Goal: Task Accomplishment & Management: Complete application form

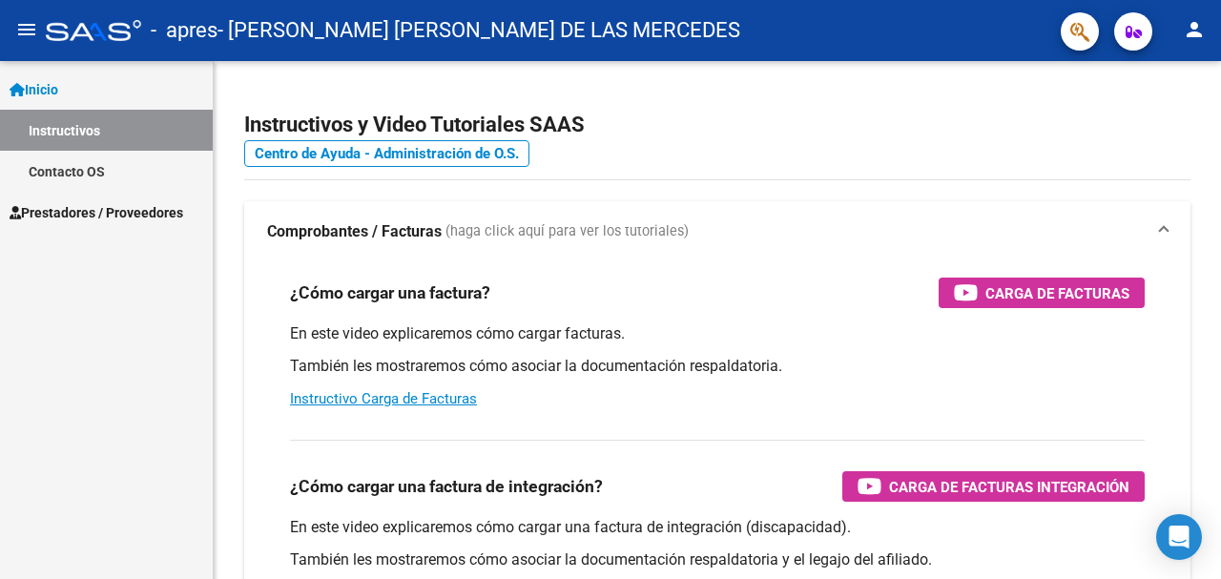
click at [62, 213] on span "Prestadores / Proveedores" at bounding box center [97, 212] width 174 height 21
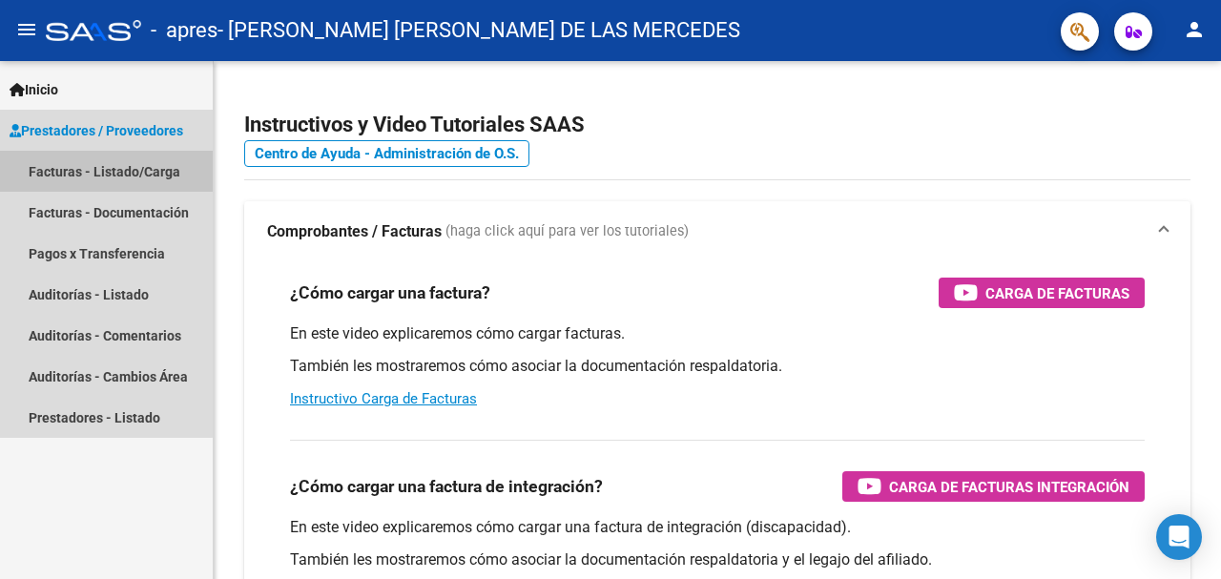
click at [65, 172] on link "Facturas - Listado/Carga" at bounding box center [106, 171] width 213 height 41
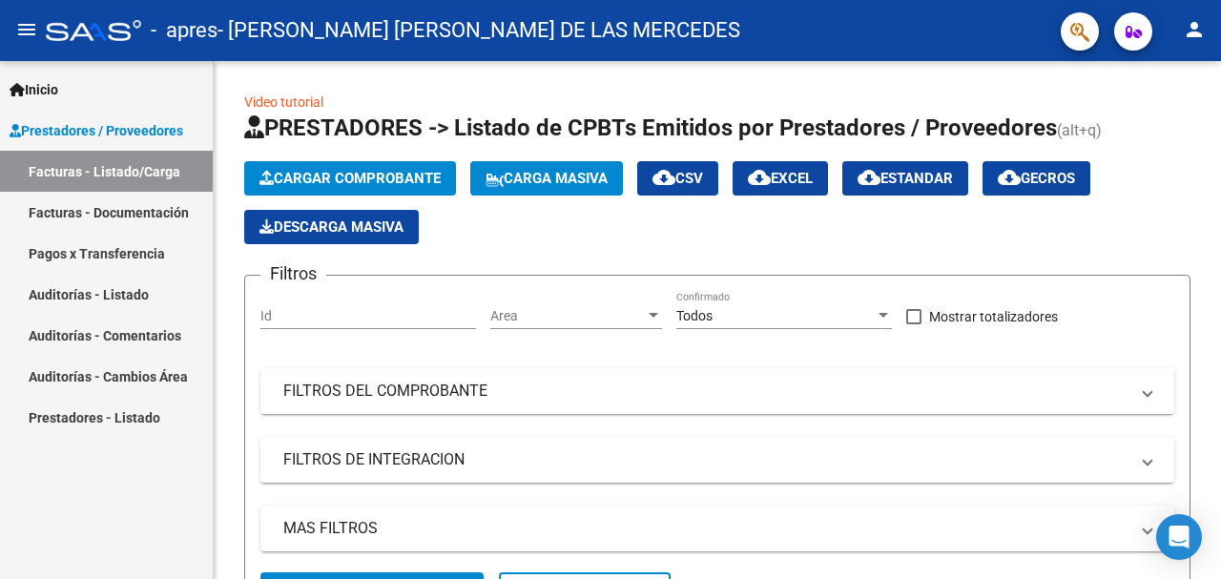
click at [75, 213] on link "Facturas - Documentación" at bounding box center [106, 212] width 213 height 41
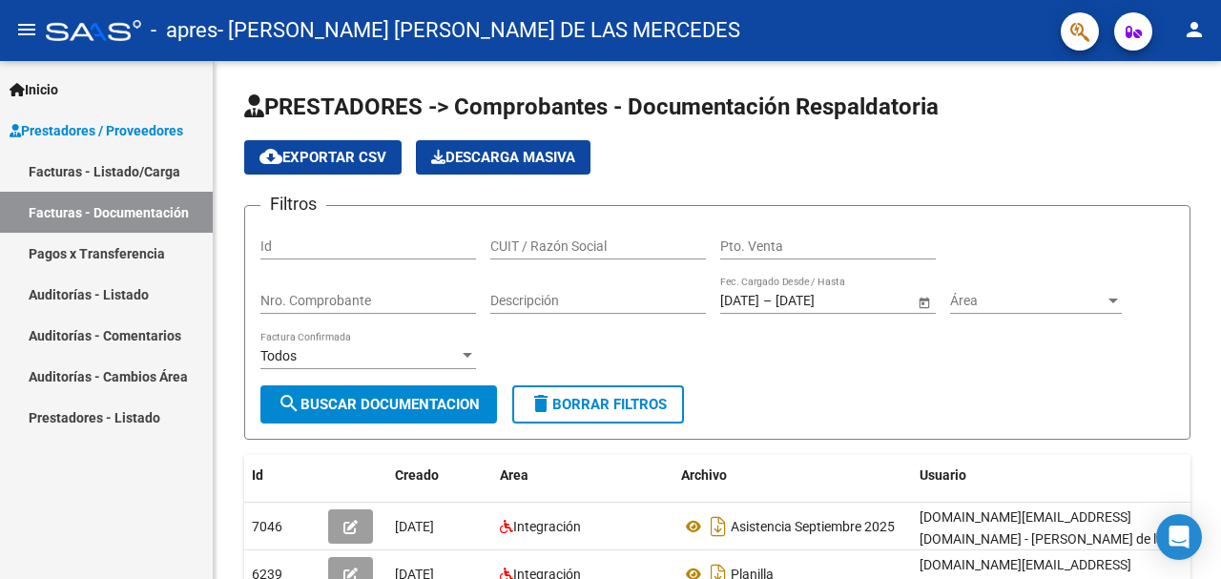
click at [125, 176] on link "Facturas - Listado/Carga" at bounding box center [106, 171] width 213 height 41
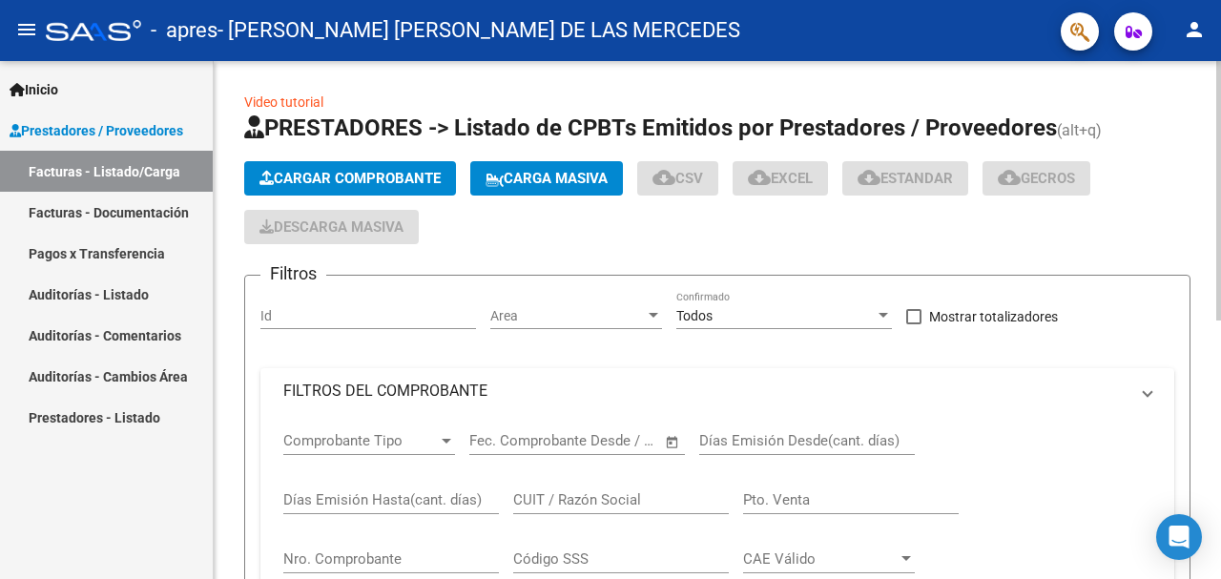
click at [328, 179] on span "Cargar Comprobante" at bounding box center [349, 178] width 181 height 17
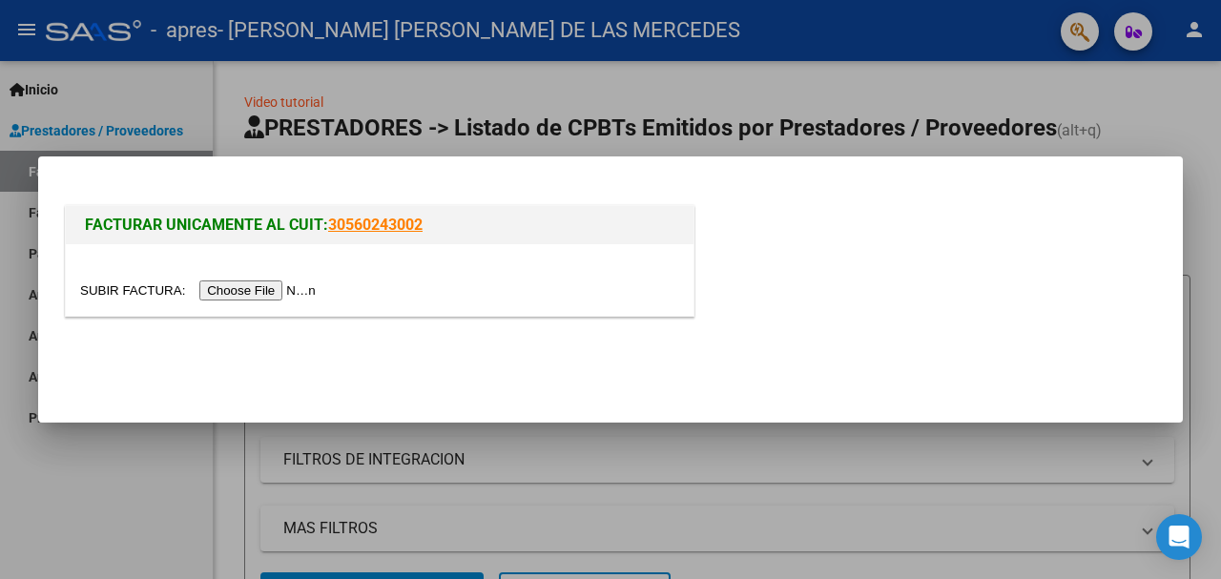
click at [246, 289] on input "file" at bounding box center [200, 290] width 241 height 20
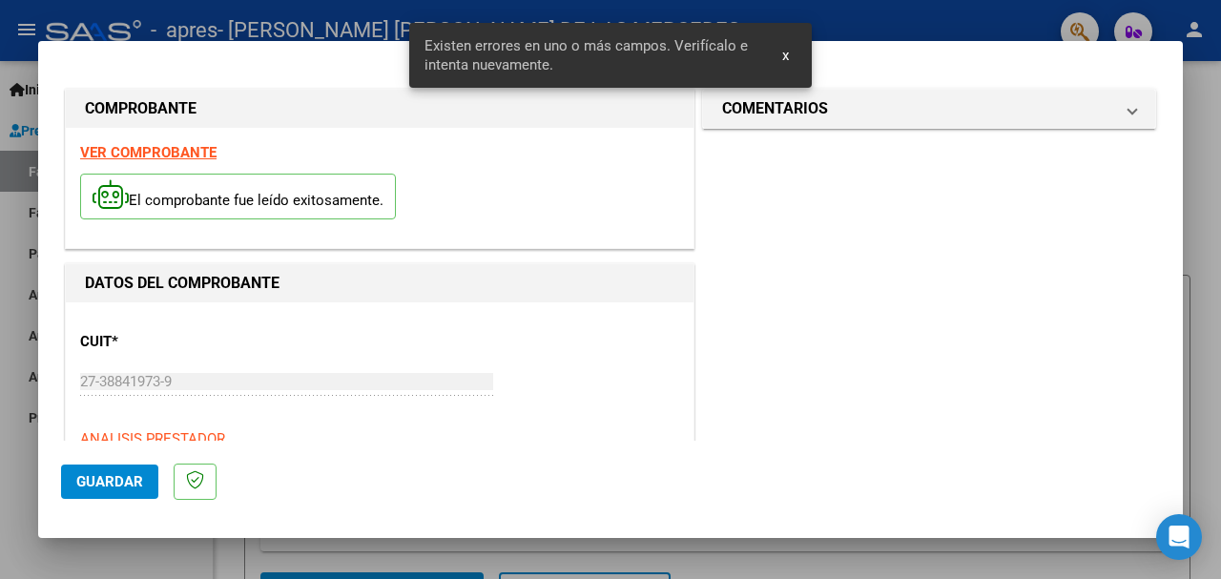
scroll to position [460, 0]
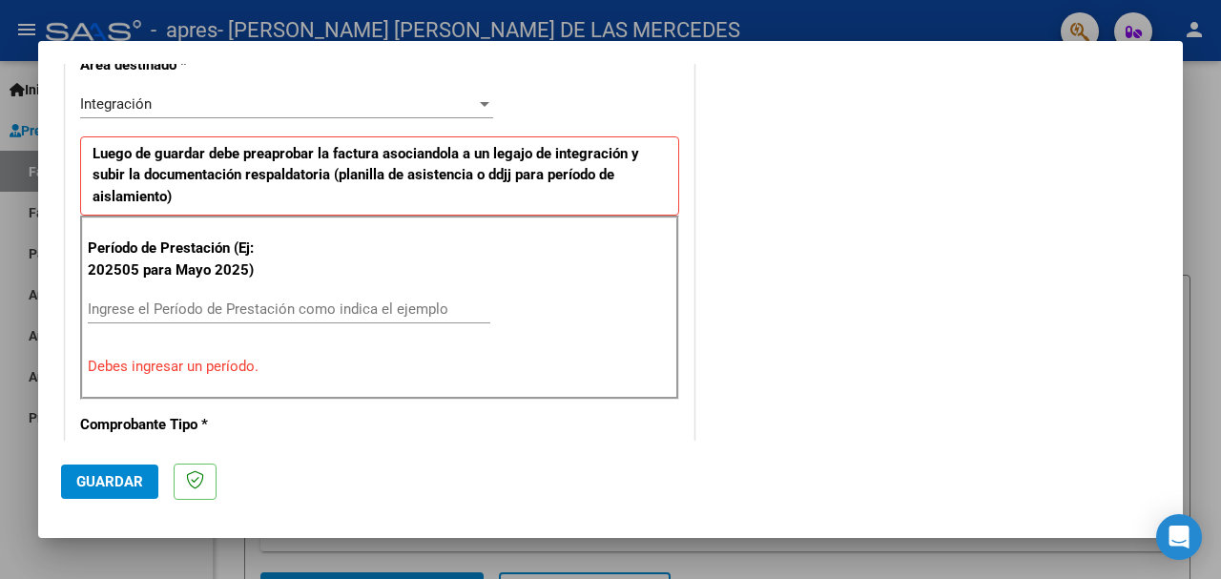
click at [290, 301] on input "Ingrese el Período de Prestación como indica el ejemplo" at bounding box center [289, 309] width 403 height 17
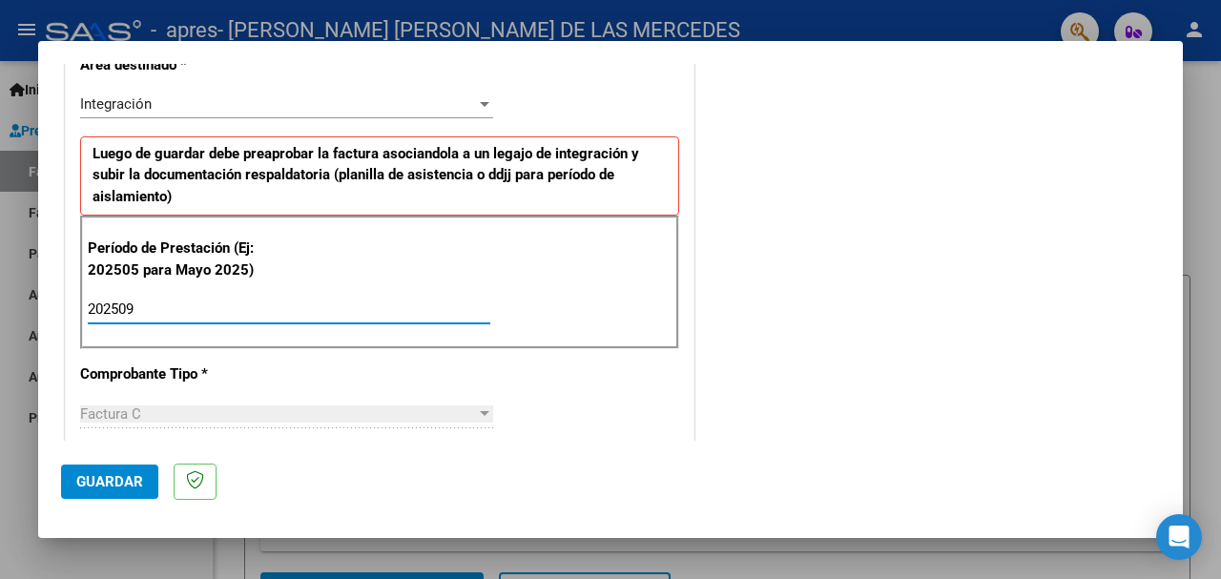
type input "202509"
click at [120, 484] on span "Guardar" at bounding box center [109, 481] width 67 height 17
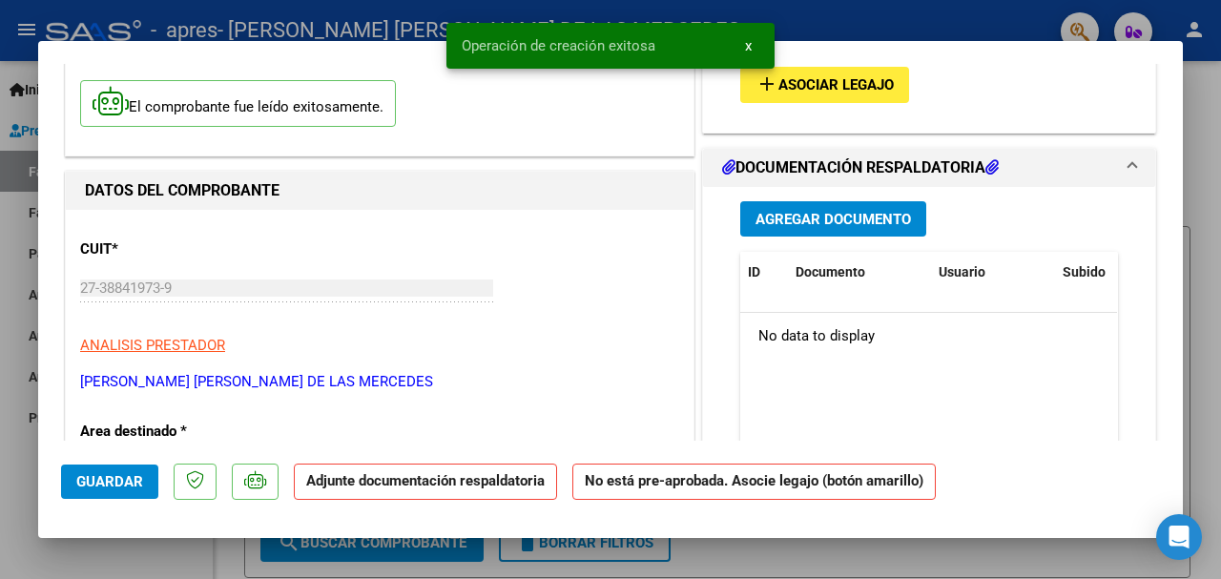
scroll to position [0, 0]
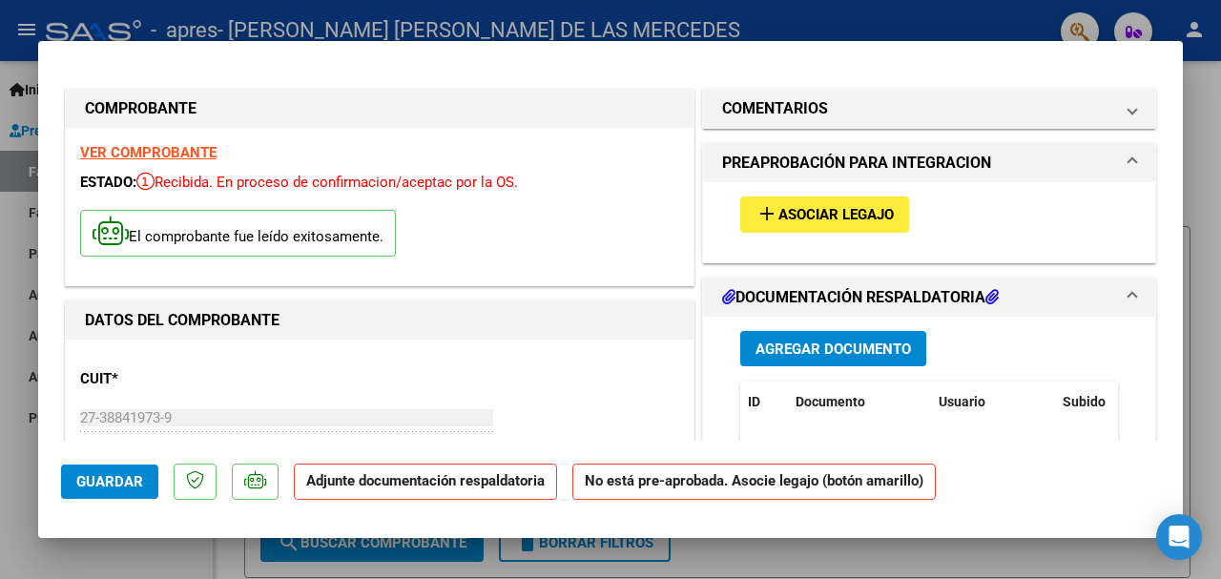
click at [818, 201] on button "add Asociar Legajo" at bounding box center [824, 214] width 169 height 35
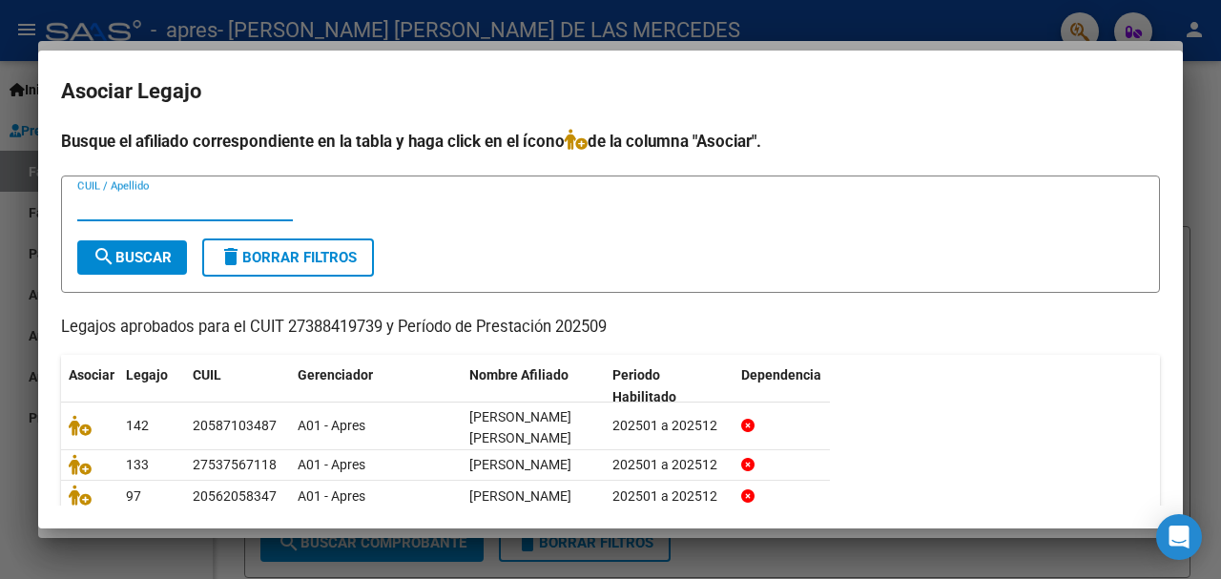
scroll to position [100, 0]
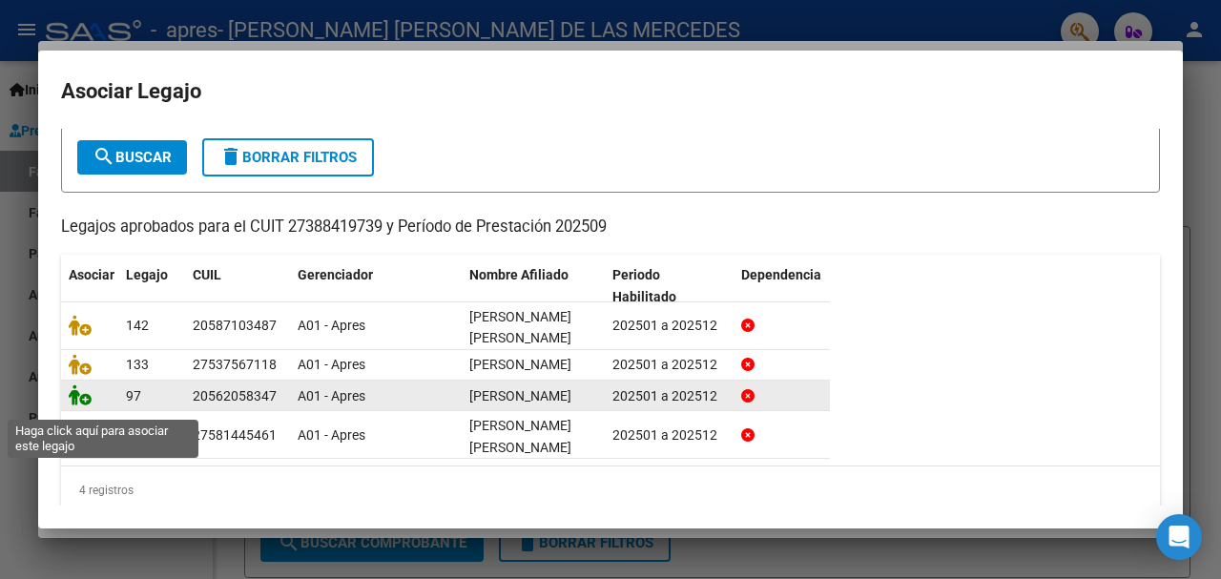
click at [79, 404] on icon at bounding box center [80, 394] width 23 height 21
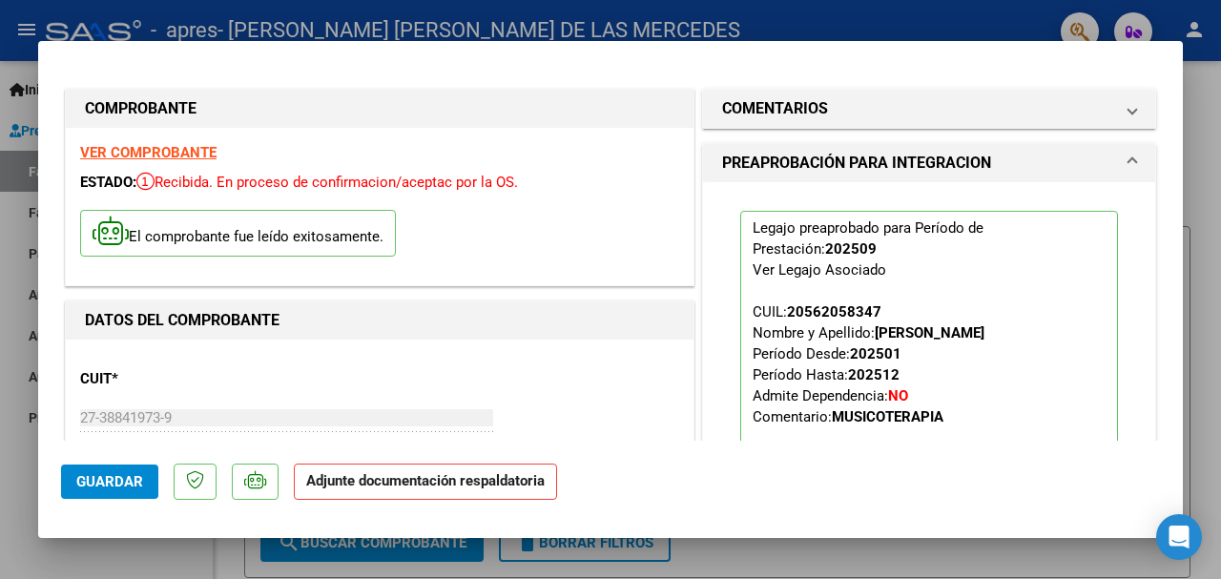
scroll to position [297, 0]
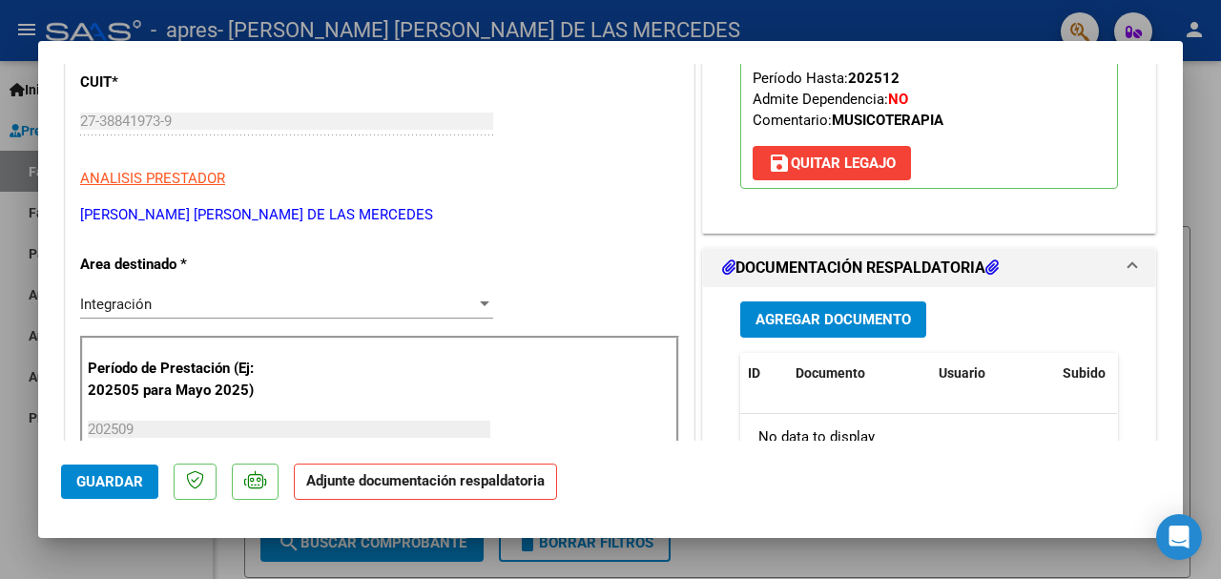
click at [881, 307] on button "Agregar Documento" at bounding box center [833, 318] width 186 height 35
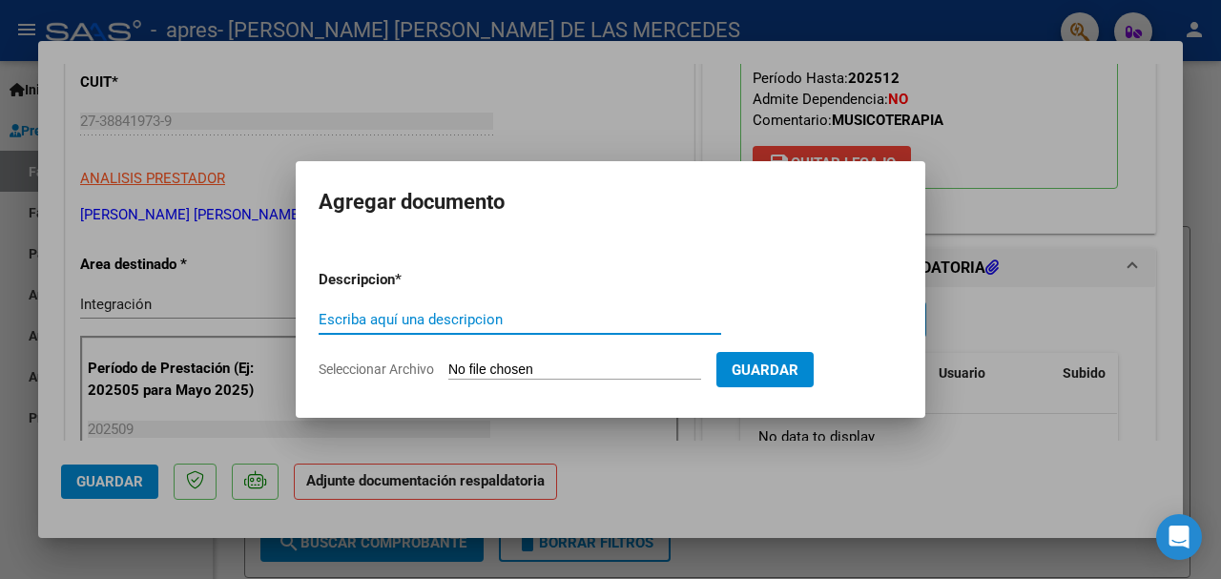
click at [495, 320] on input "Escriba aquí una descripcion" at bounding box center [520, 319] width 403 height 17
type input "planilla asistencia"
click at [474, 365] on input "Seleccionar Archivo" at bounding box center [574, 371] width 253 height 18
type input "C:\fakepath\CamScanner [DATE] 19.26.pdf"
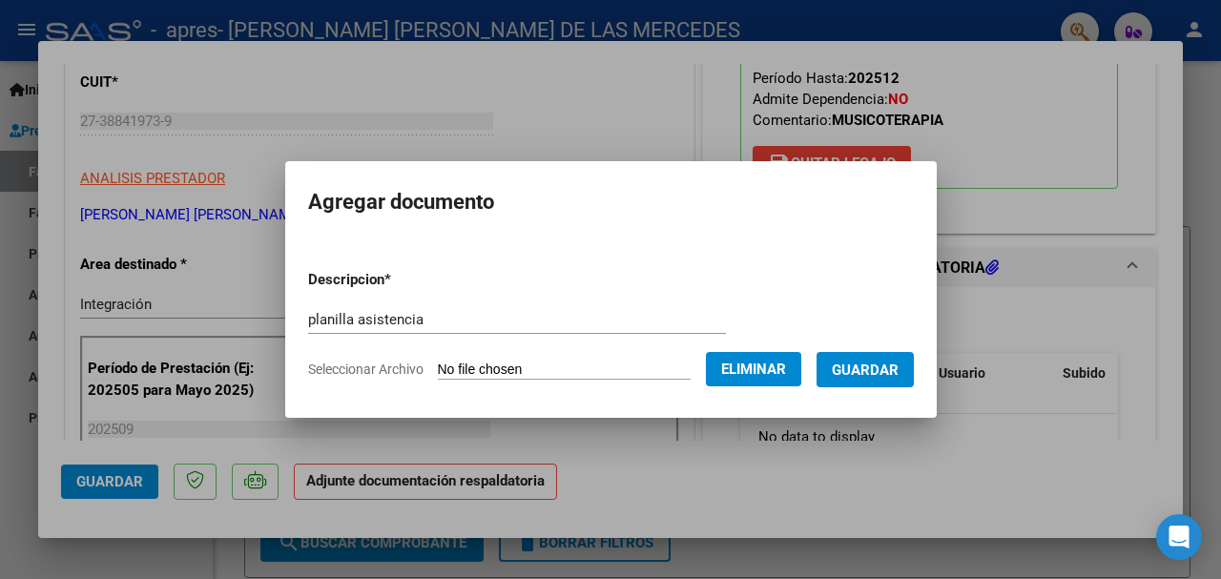
click at [853, 364] on span "Guardar" at bounding box center [865, 370] width 67 height 17
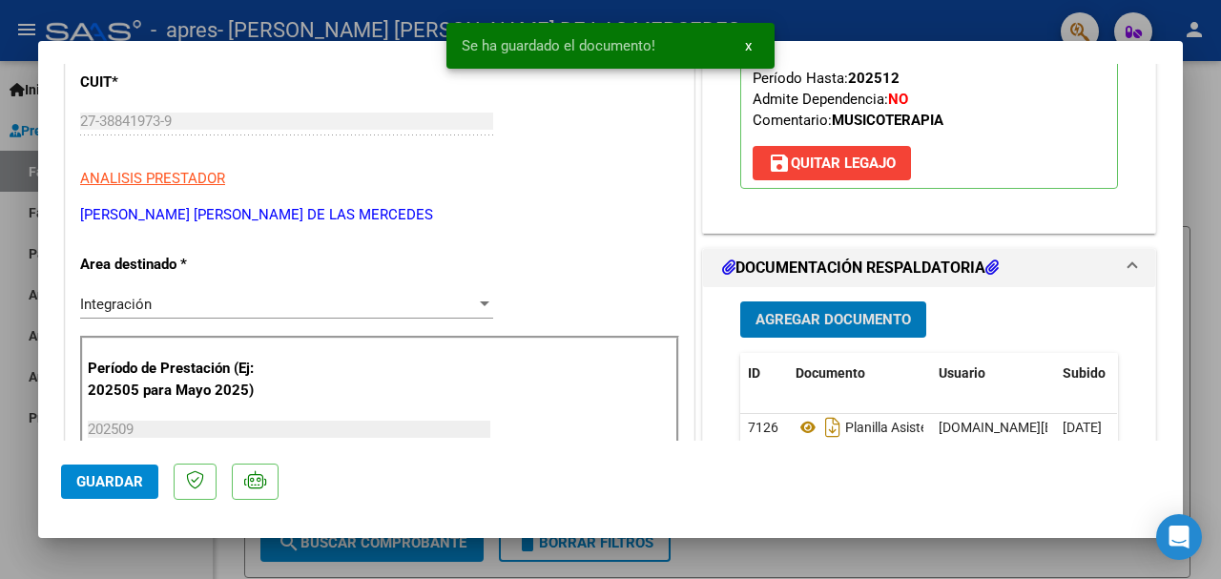
click at [95, 486] on span "Guardar" at bounding box center [109, 481] width 67 height 17
click at [741, 49] on button "x" at bounding box center [748, 46] width 37 height 34
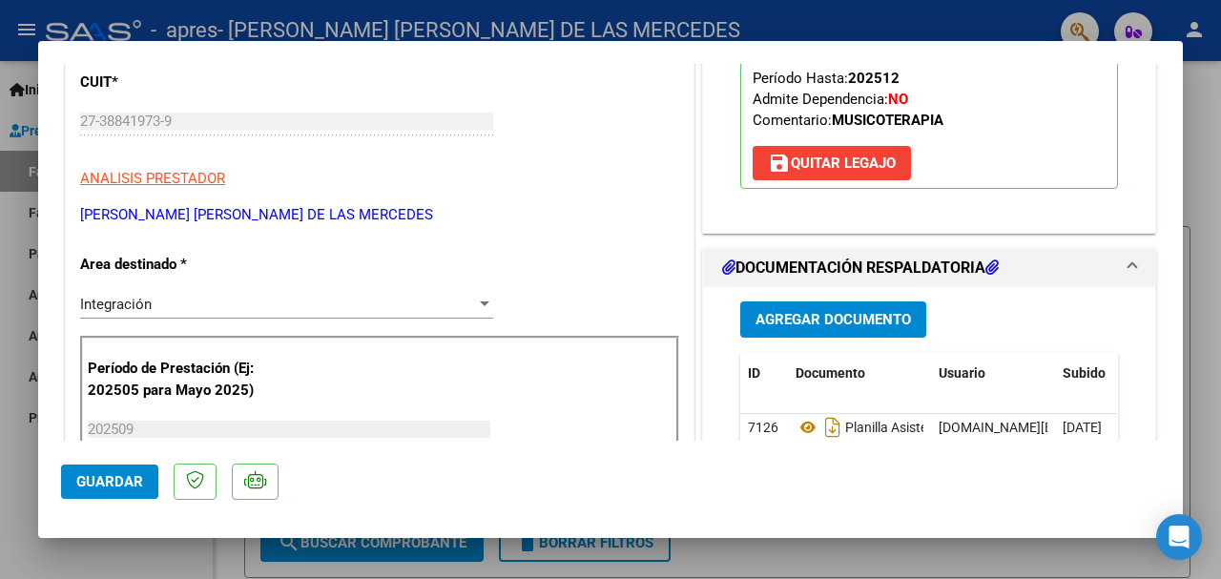
click at [117, 476] on span "Guardar" at bounding box center [109, 481] width 67 height 17
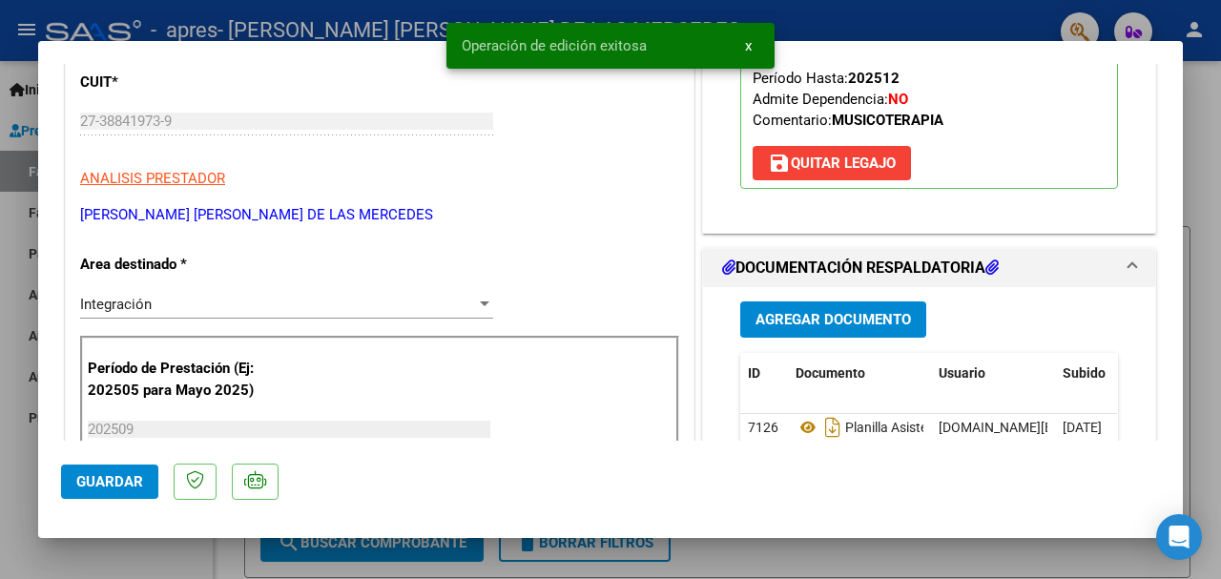
click at [97, 554] on div at bounding box center [610, 289] width 1221 height 579
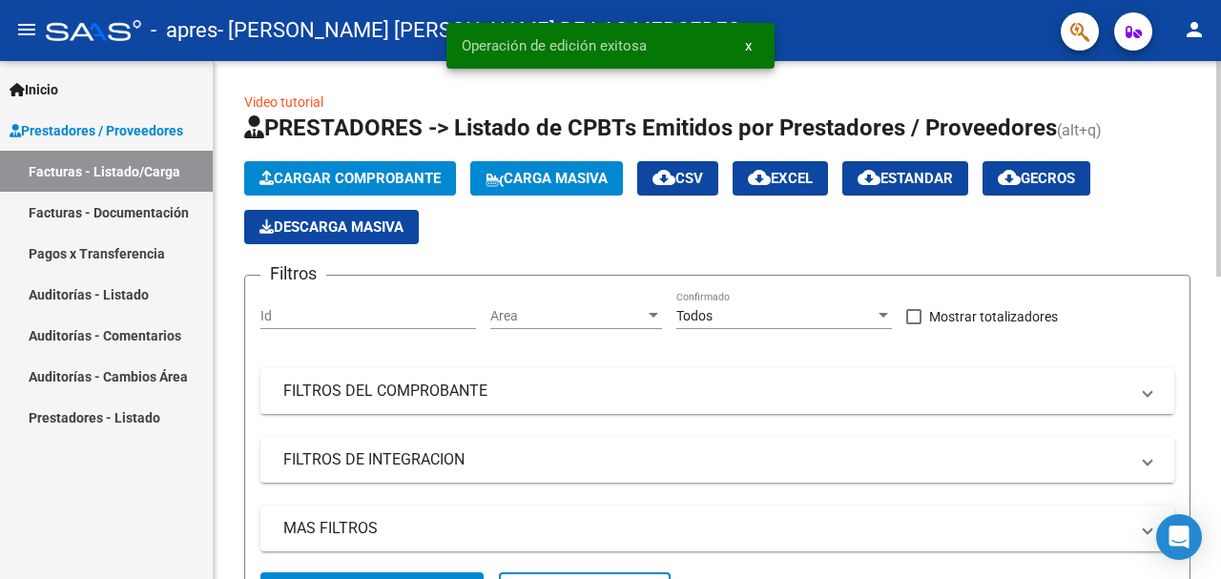
click at [321, 183] on span "Cargar Comprobante" at bounding box center [349, 178] width 181 height 17
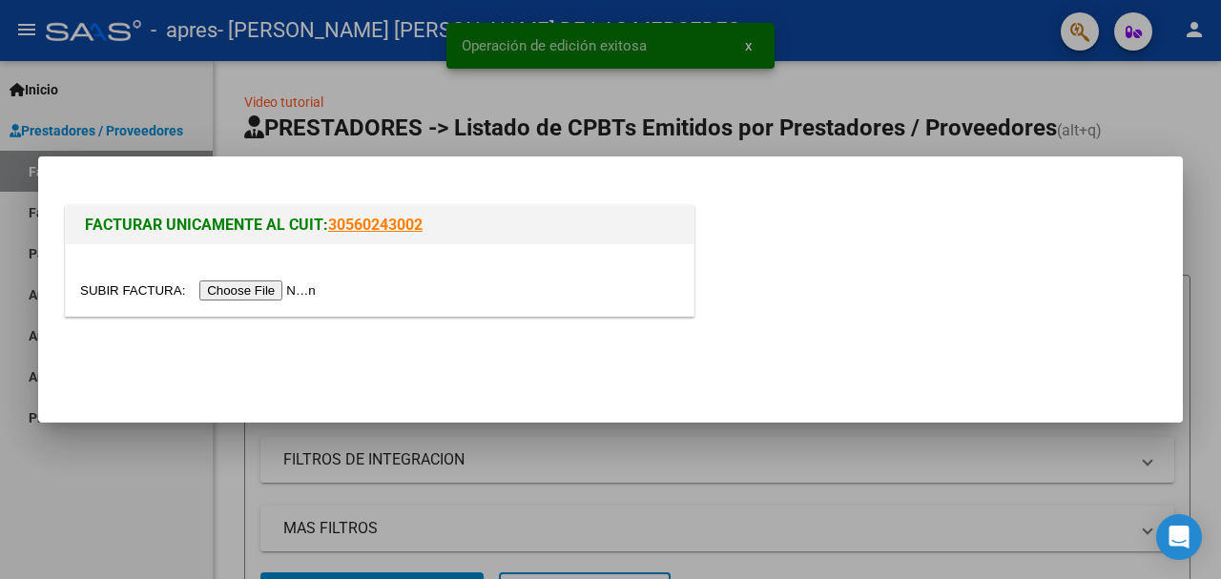
click at [268, 287] on input "file" at bounding box center [200, 290] width 241 height 20
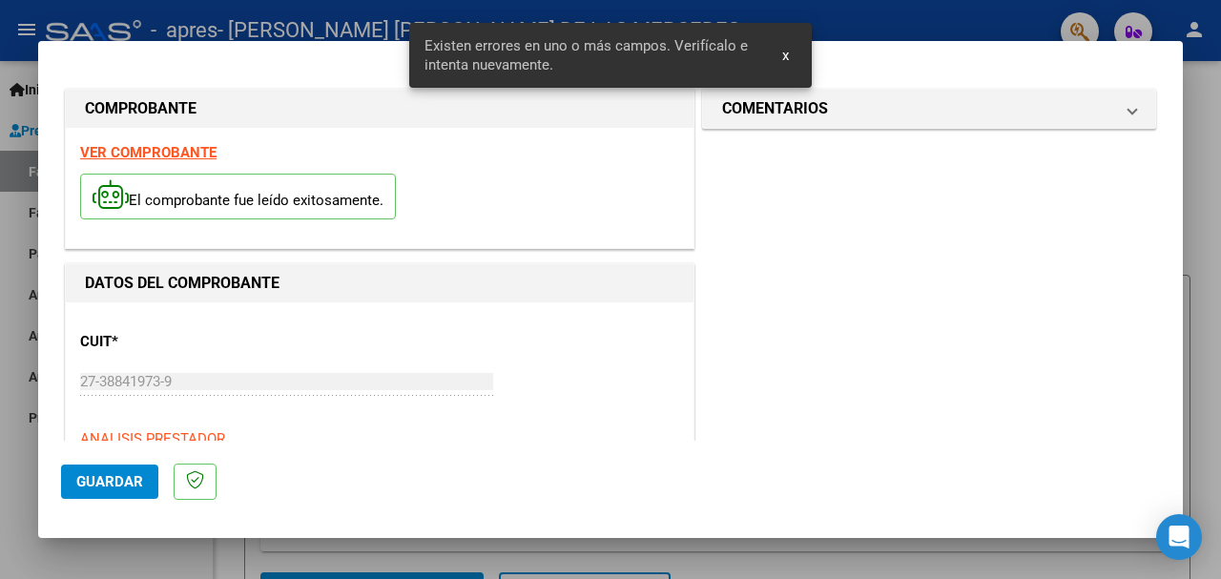
scroll to position [460, 0]
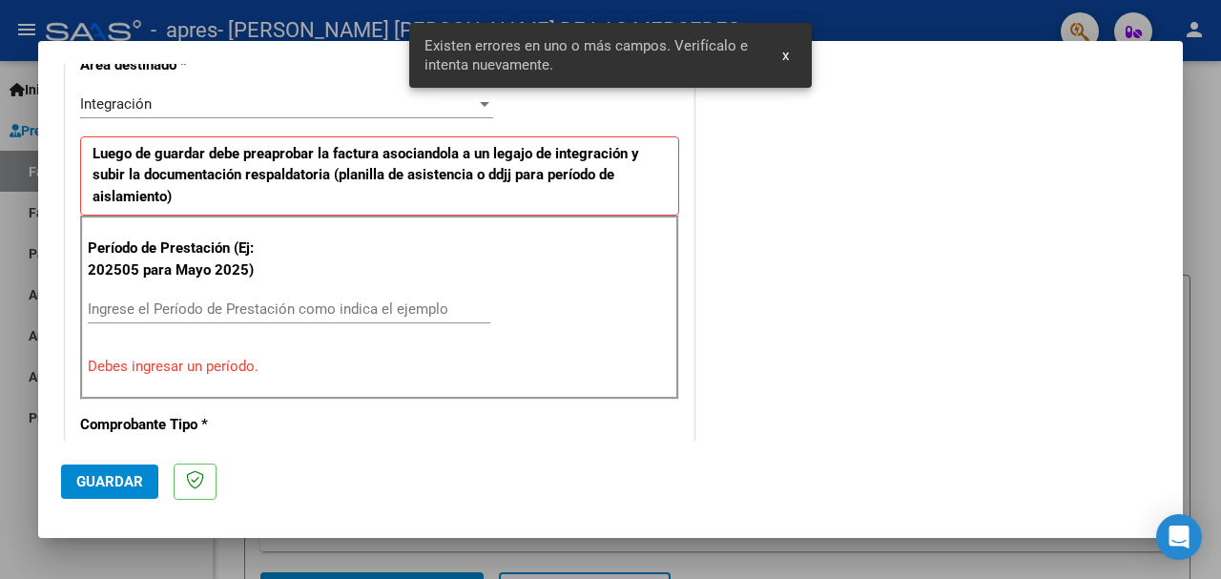
click at [281, 298] on div "Ingrese el Período de Prestación como indica el ejemplo" at bounding box center [289, 309] width 403 height 29
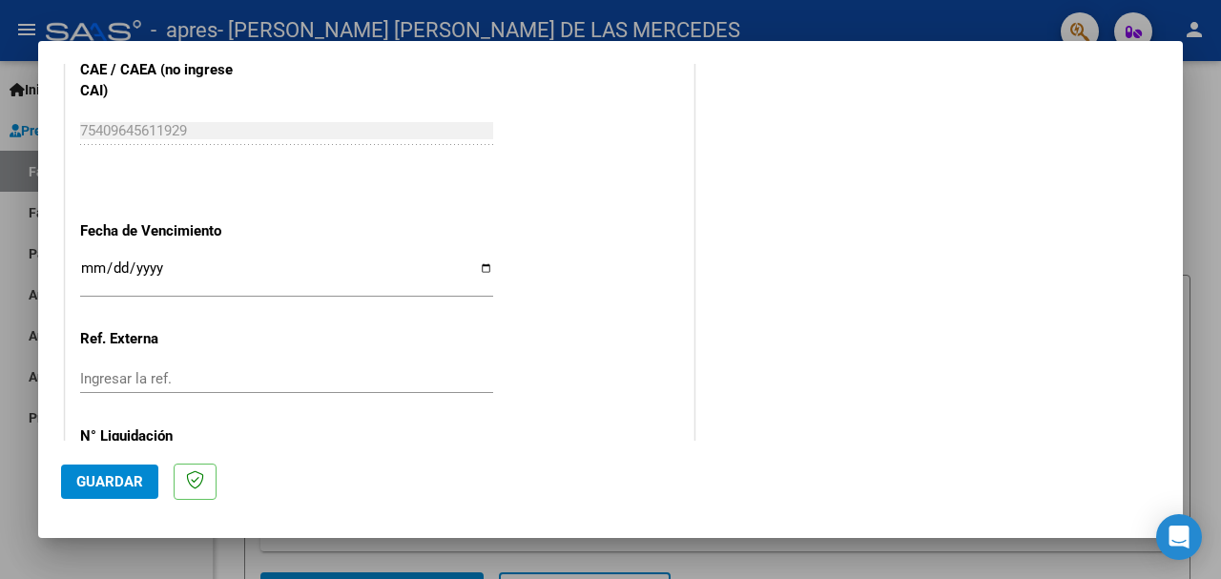
scroll to position [1318, 0]
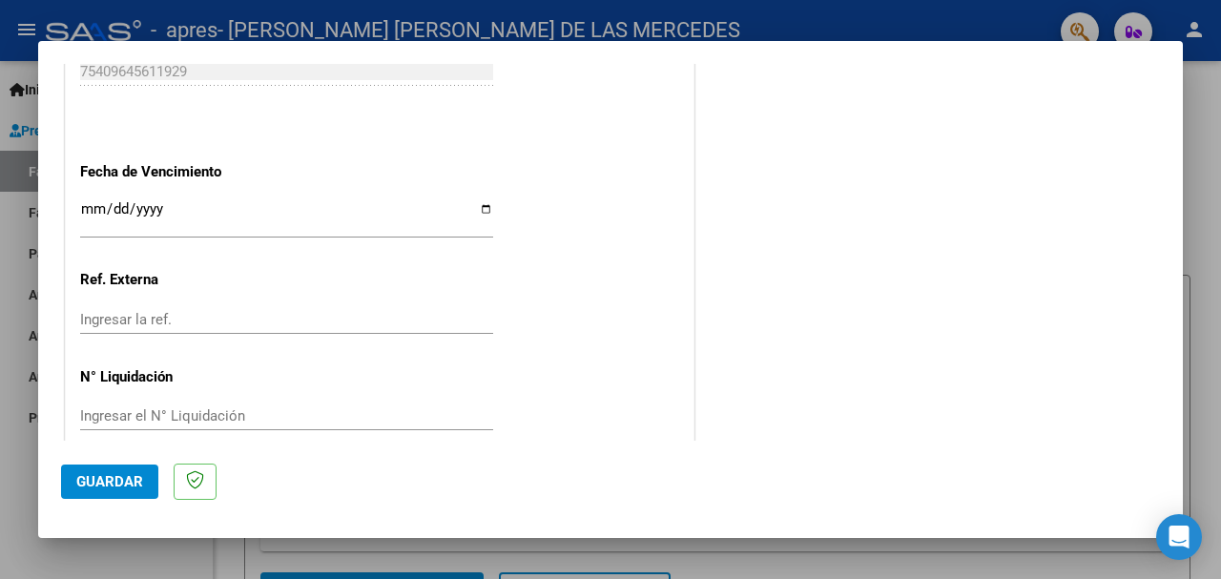
type input "202509"
click at [116, 488] on span "Guardar" at bounding box center [109, 481] width 67 height 17
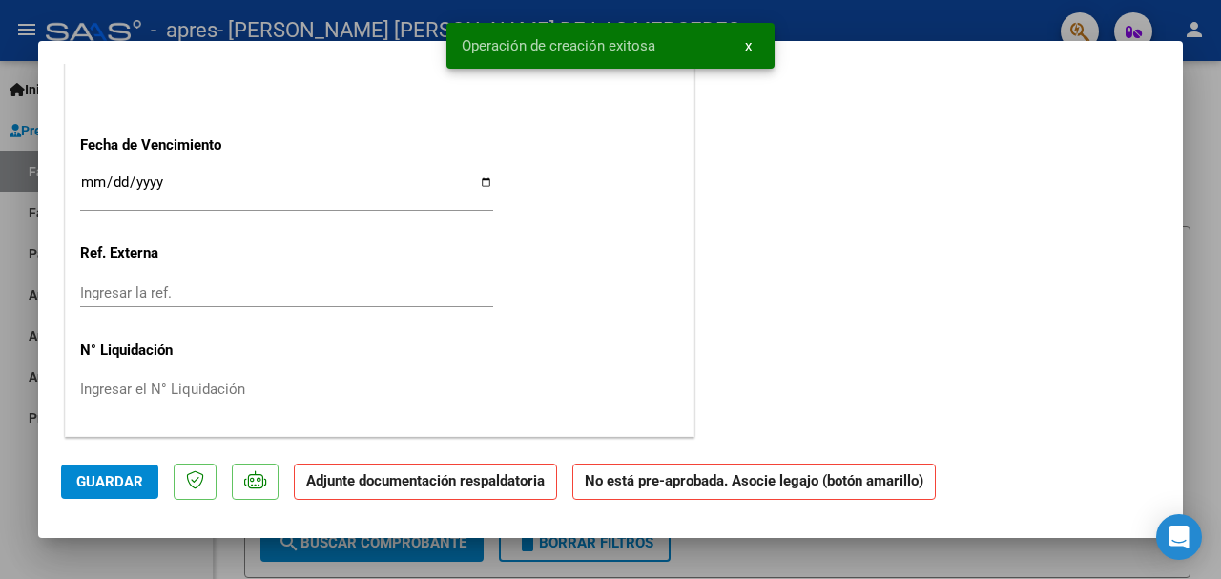
scroll to position [0, 0]
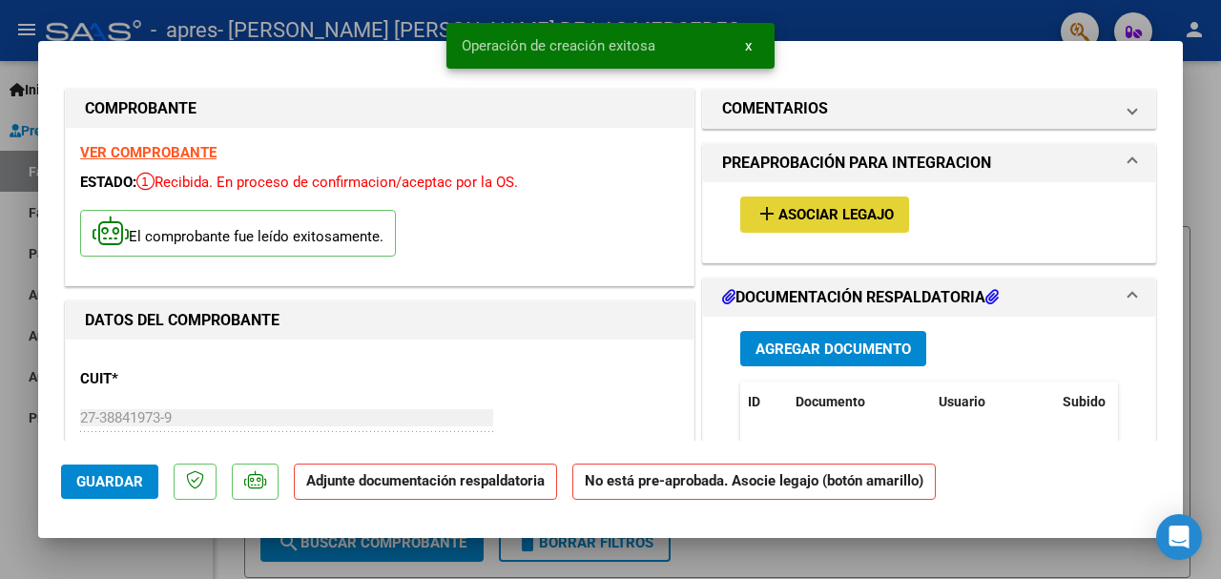
click at [812, 203] on button "add Asociar Legajo" at bounding box center [824, 214] width 169 height 35
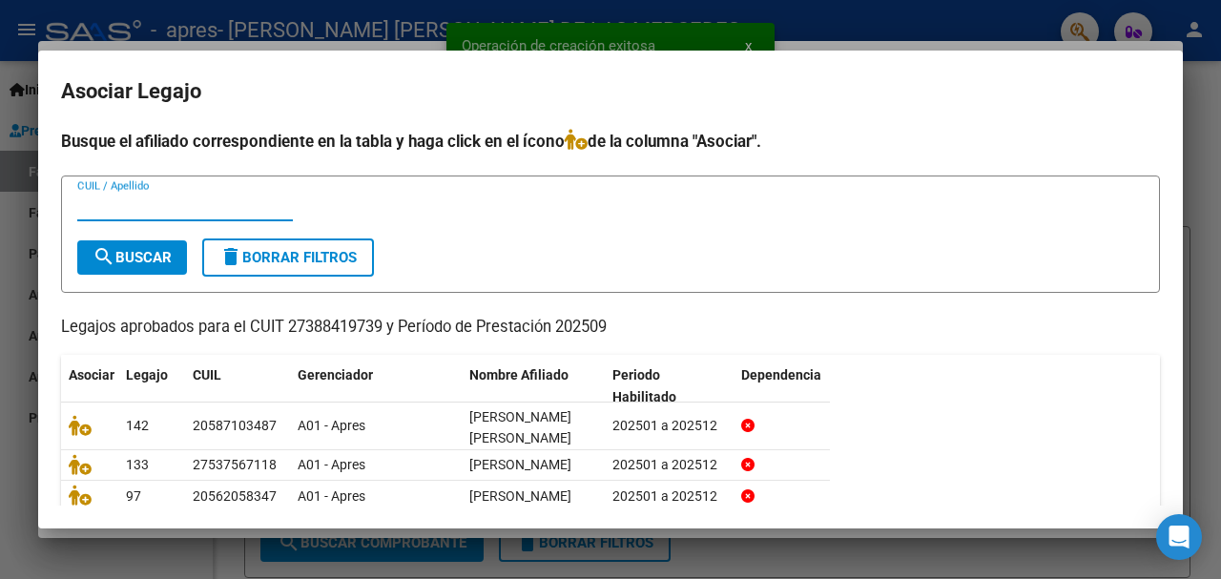
scroll to position [140, 0]
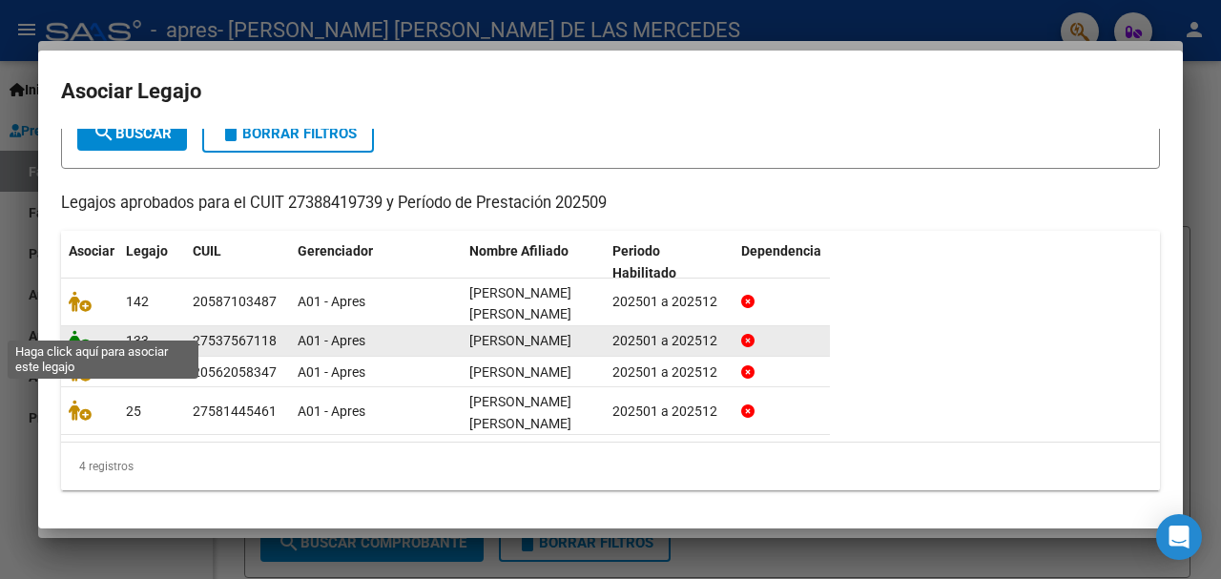
click at [72, 330] on icon at bounding box center [80, 340] width 23 height 21
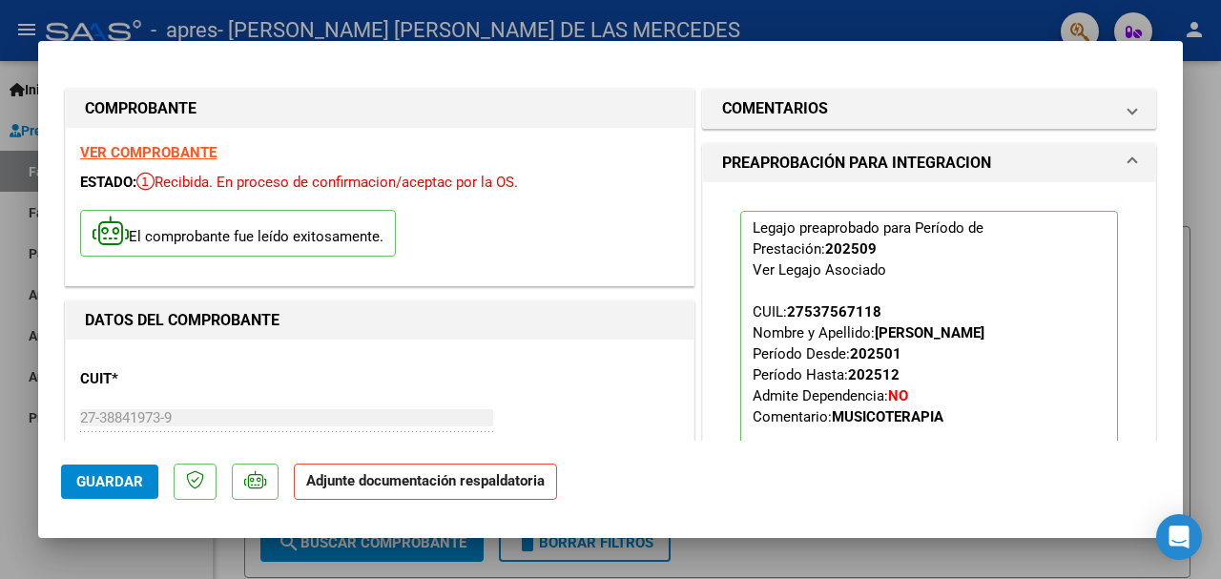
scroll to position [316, 0]
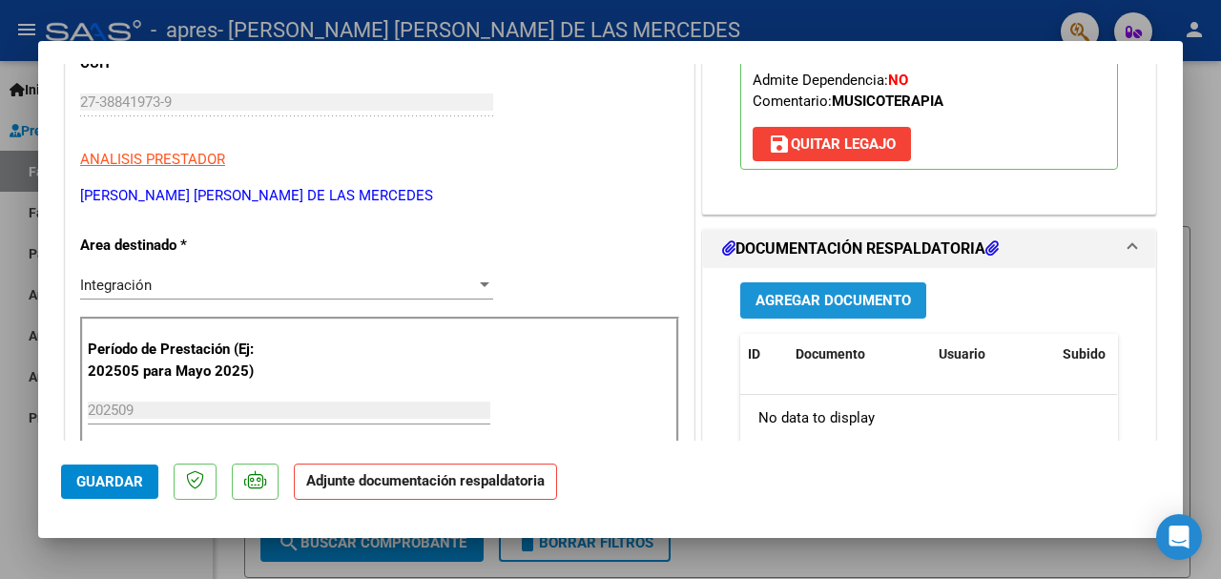
click at [801, 303] on span "Agregar Documento" at bounding box center [834, 301] width 156 height 17
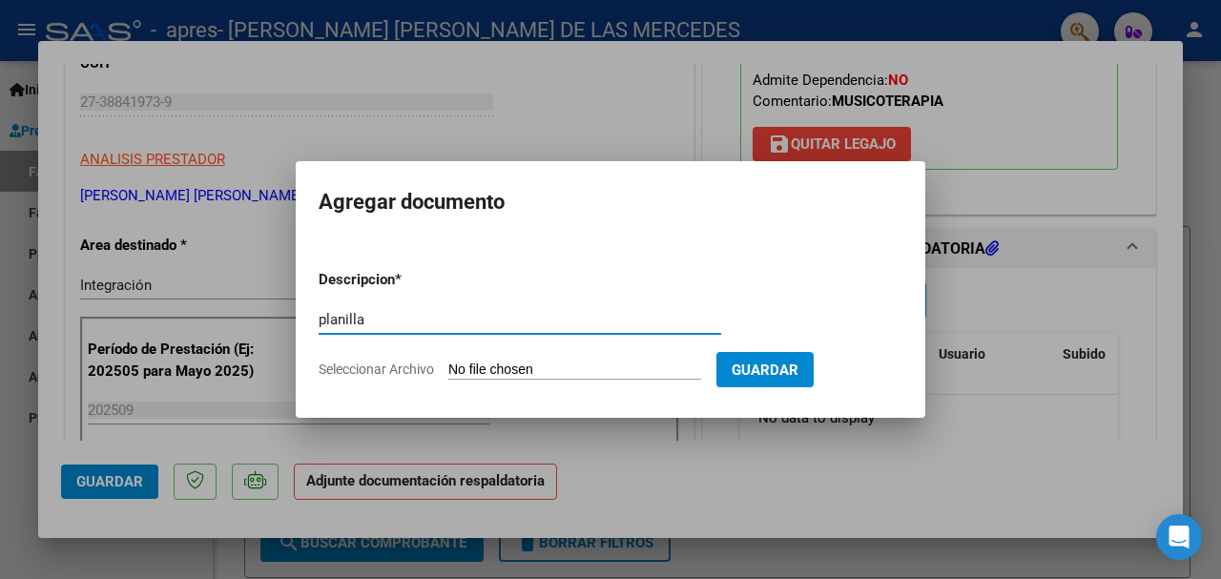
type input "planilla"
click at [498, 361] on app-file-uploader "Seleccionar Archivo" at bounding box center [518, 369] width 398 height 17
click at [490, 370] on input "Seleccionar Archivo" at bounding box center [574, 371] width 253 height 18
type input "C:\fakepath\CamScanner [DATE] 19.20.pdf"
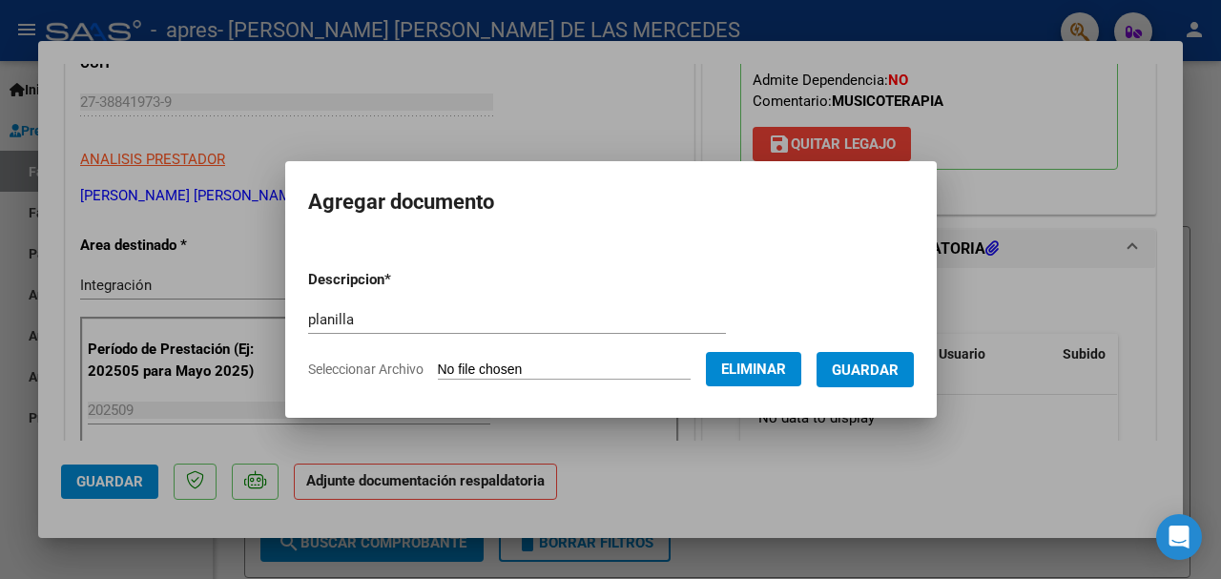
click at [871, 363] on span "Guardar" at bounding box center [865, 370] width 67 height 17
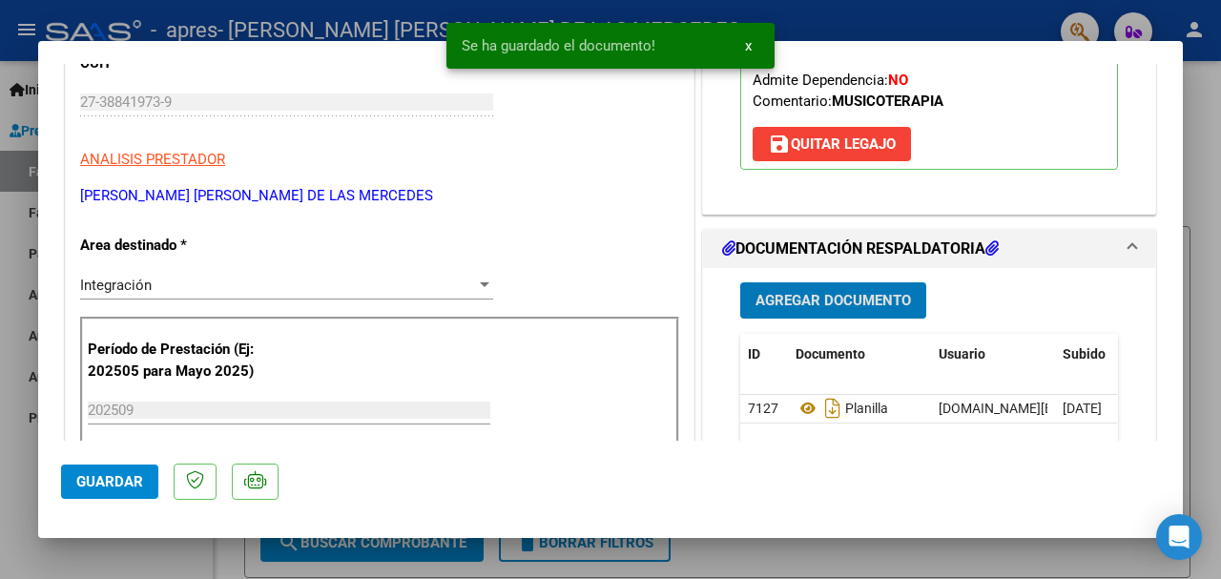
click at [96, 482] on span "Guardar" at bounding box center [109, 481] width 67 height 17
click at [32, 467] on div at bounding box center [610, 289] width 1221 height 579
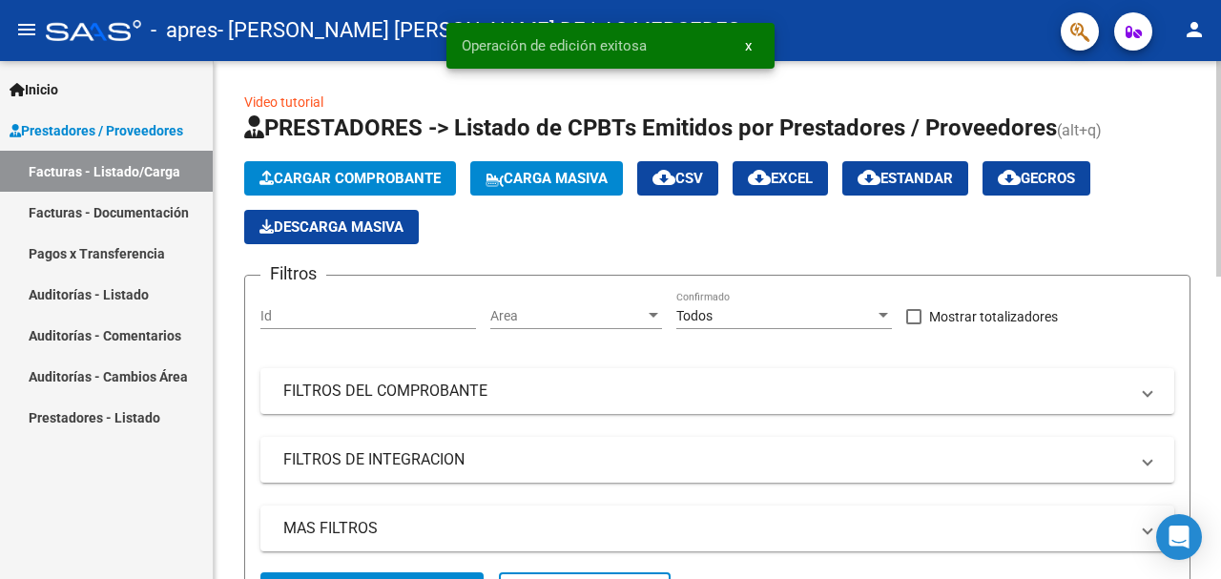
click at [312, 177] on span "Cargar Comprobante" at bounding box center [349, 178] width 181 height 17
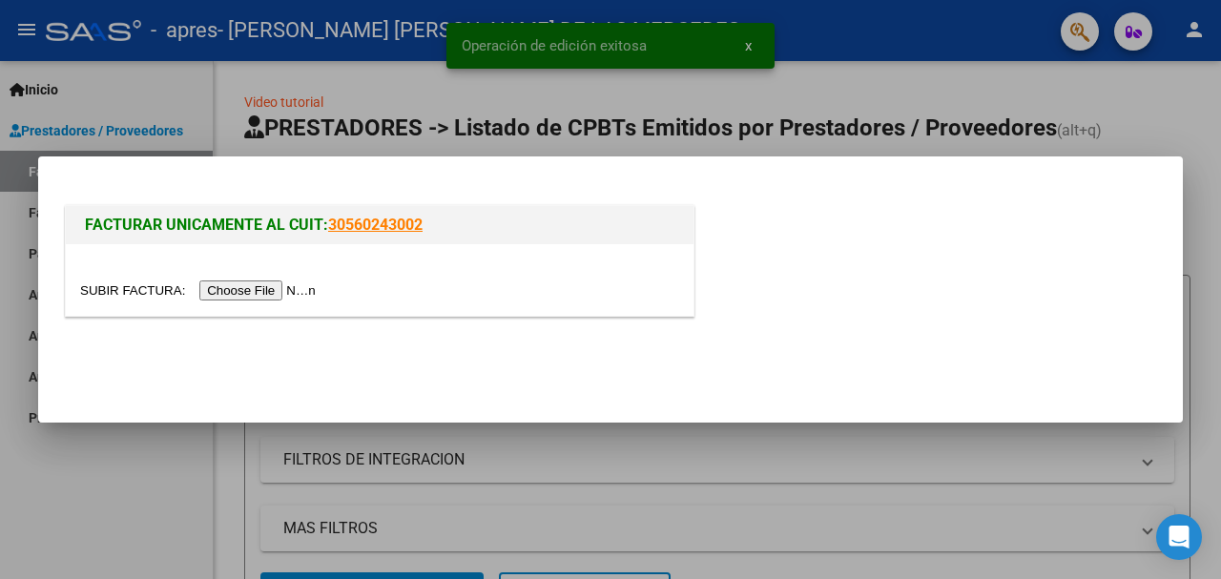
click at [283, 293] on input "file" at bounding box center [200, 290] width 241 height 20
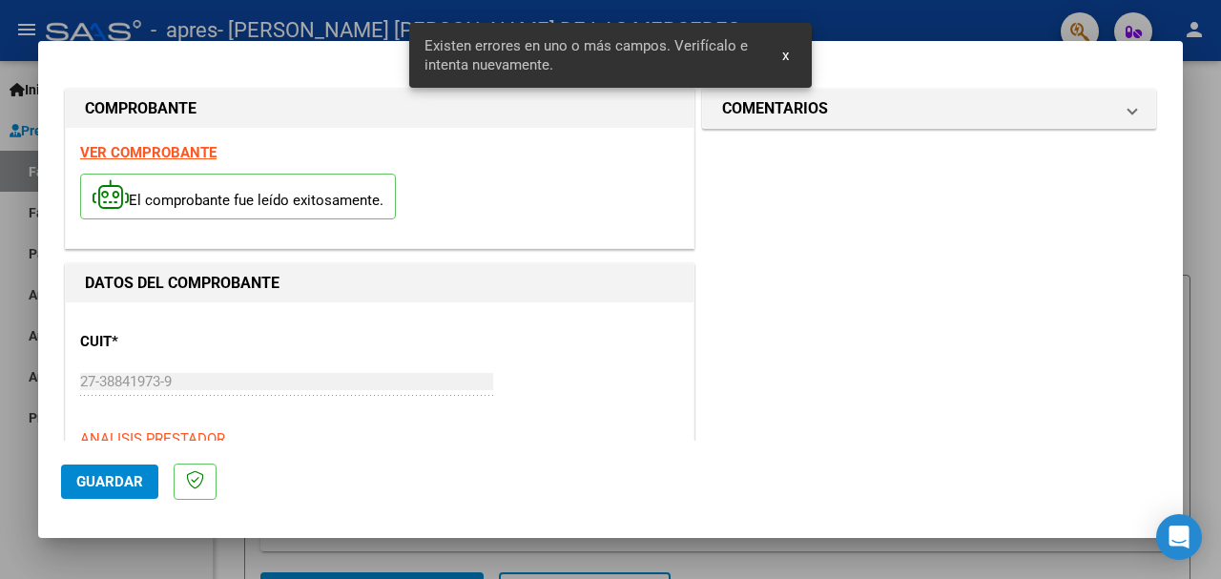
scroll to position [460, 0]
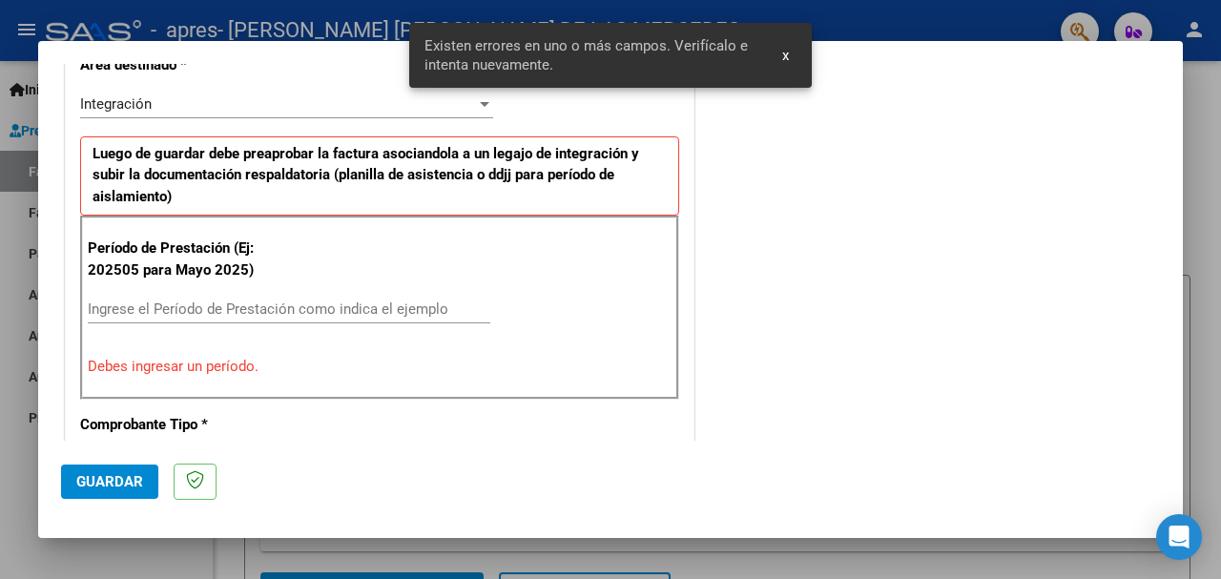
click at [135, 295] on div "Ingrese el Período de Prestación como indica el ejemplo" at bounding box center [289, 309] width 403 height 29
click at [133, 302] on input "Ingrese el Período de Prestación como indica el ejemplo" at bounding box center [289, 309] width 403 height 17
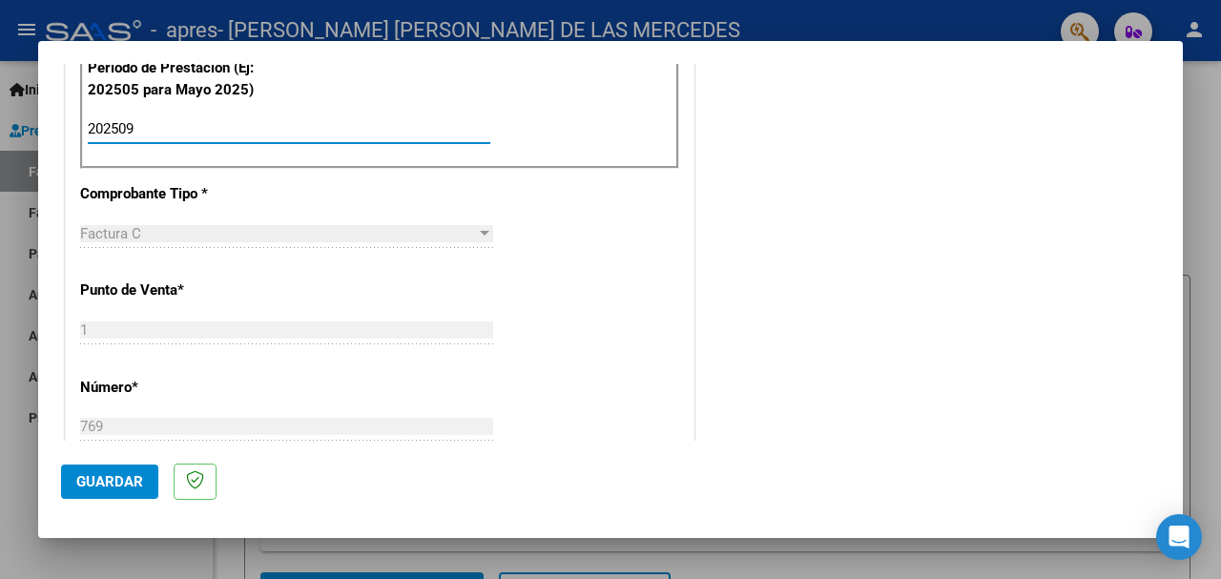
scroll to position [658, 0]
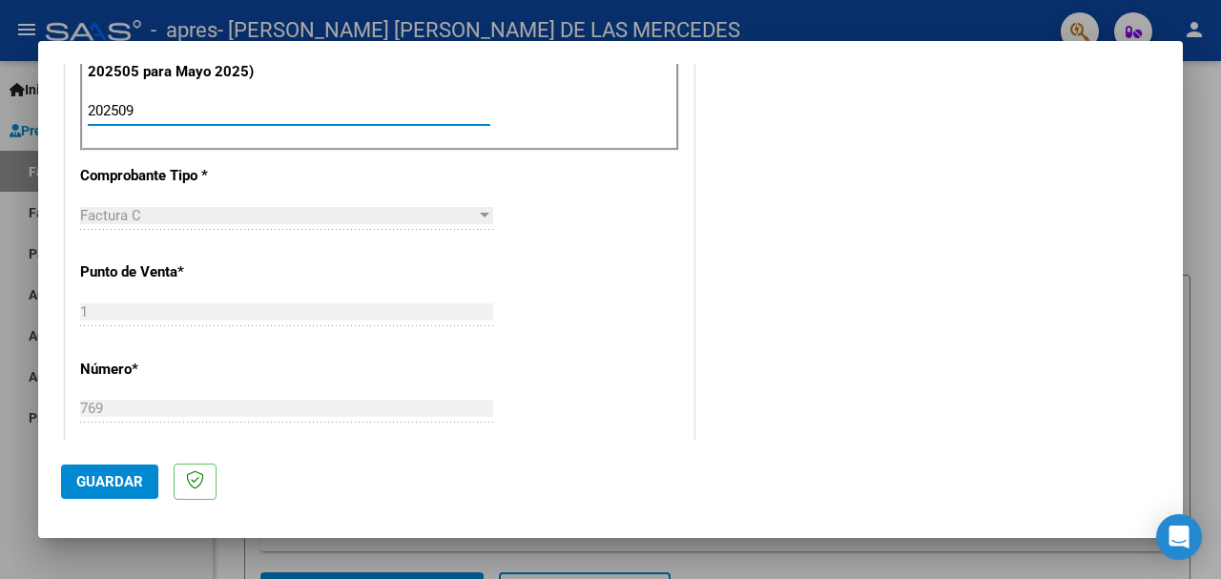
type input "202509"
click at [79, 484] on span "Guardar" at bounding box center [109, 481] width 67 height 17
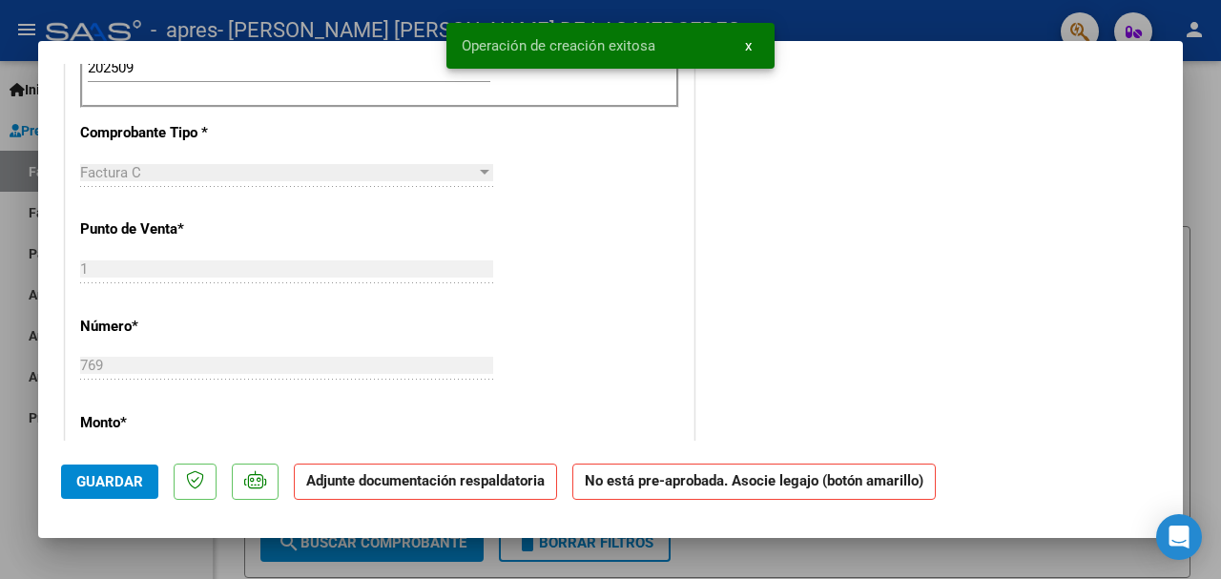
scroll to position [0, 0]
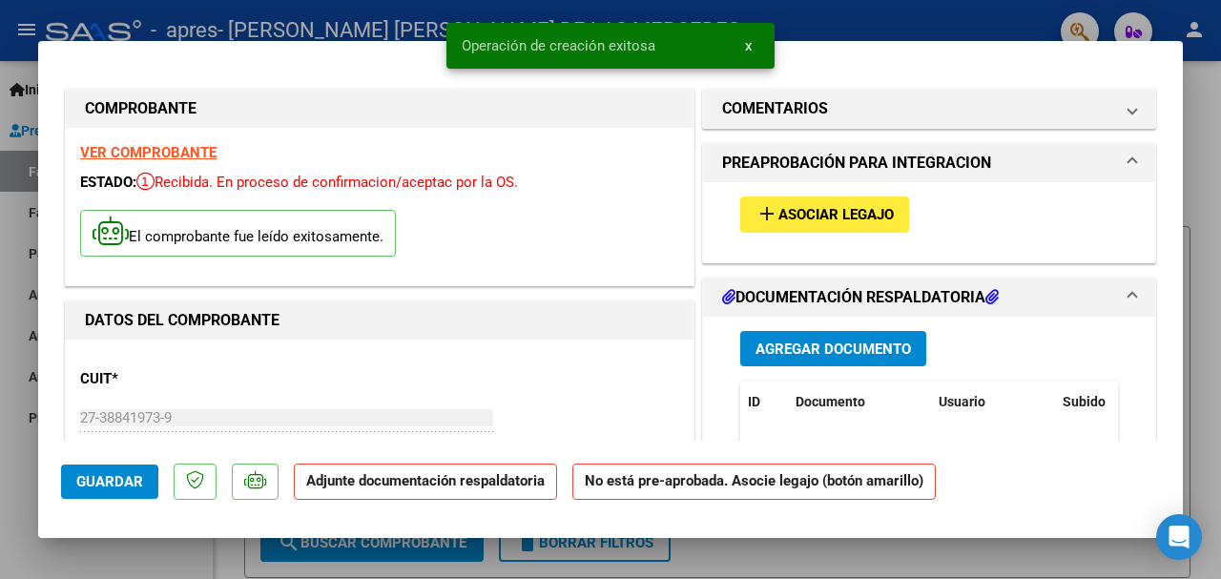
click at [837, 222] on span "Asociar Legajo" at bounding box center [835, 215] width 115 height 17
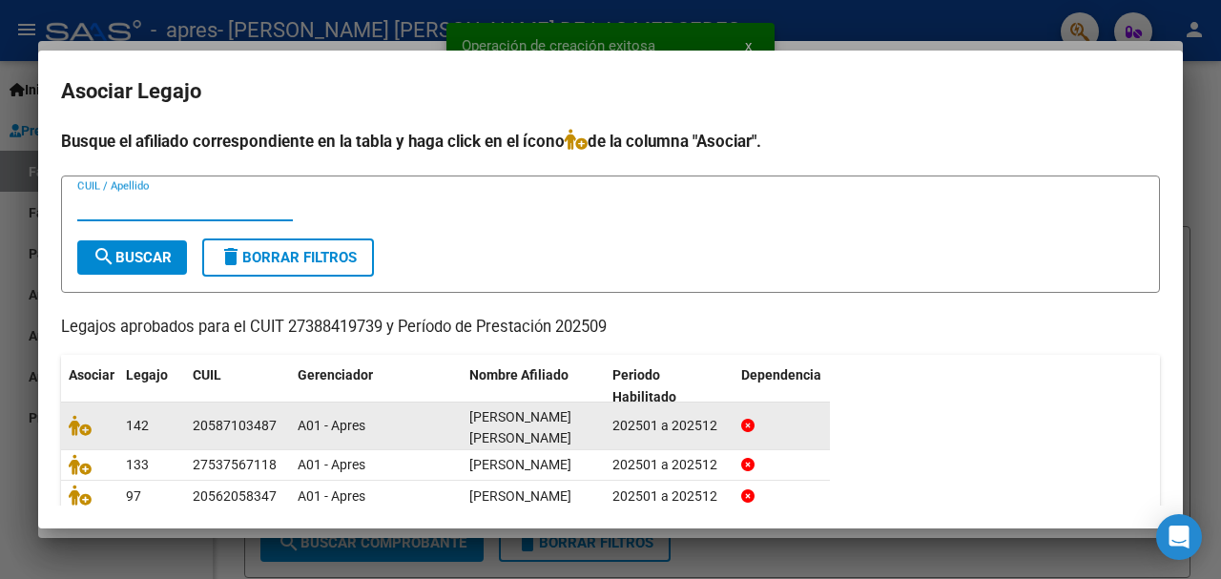
scroll to position [126, 0]
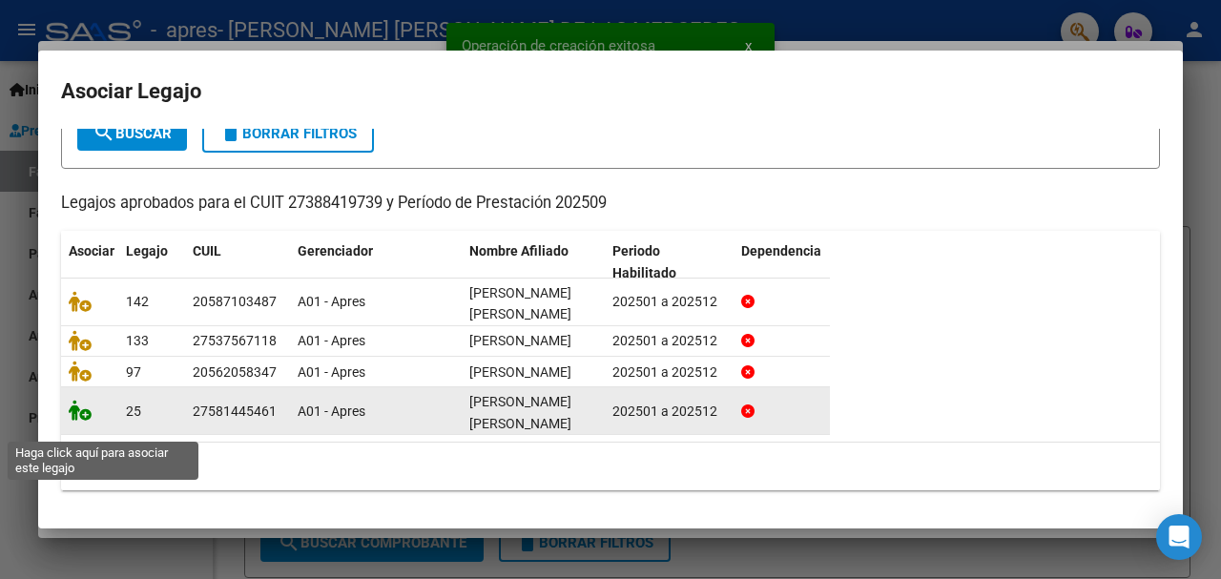
click at [78, 421] on icon at bounding box center [80, 410] width 23 height 21
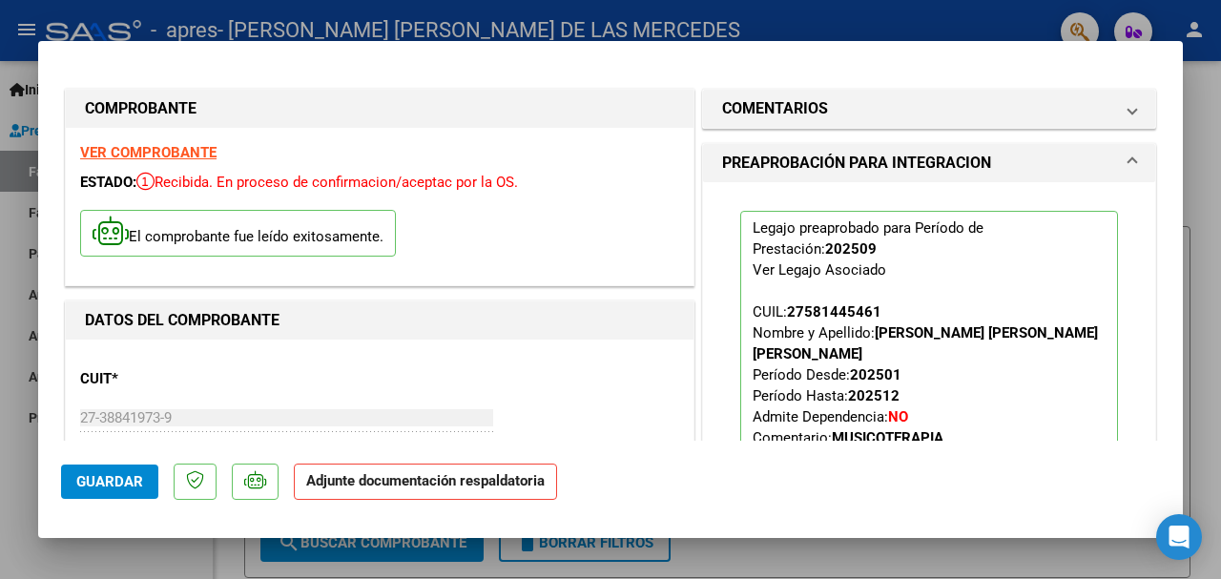
scroll to position [234, 0]
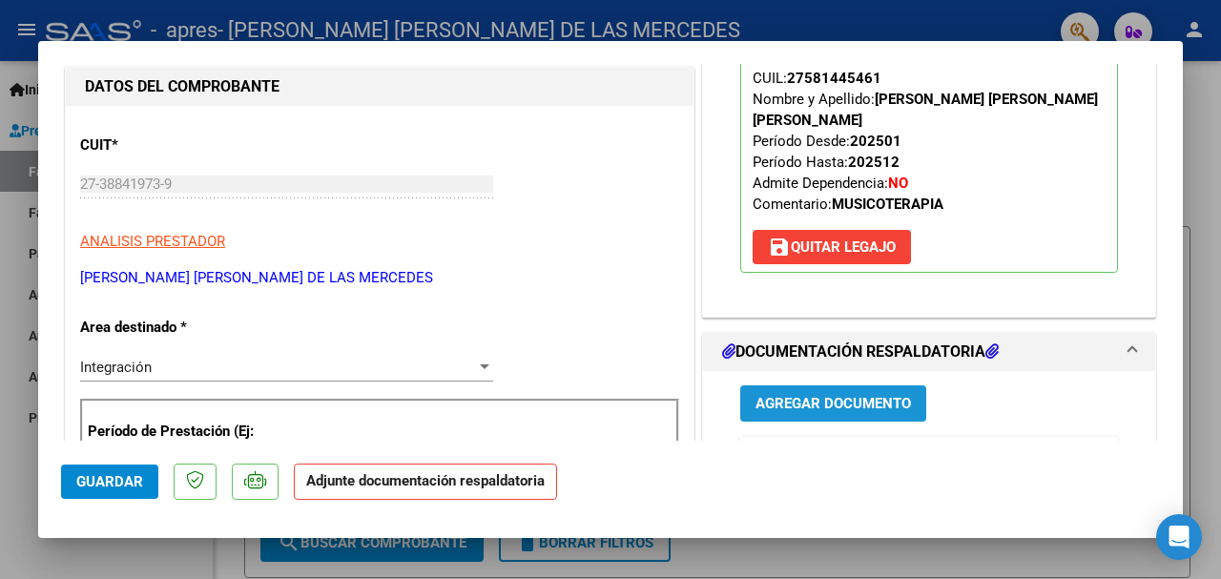
click at [842, 397] on span "Agregar Documento" at bounding box center [834, 404] width 156 height 17
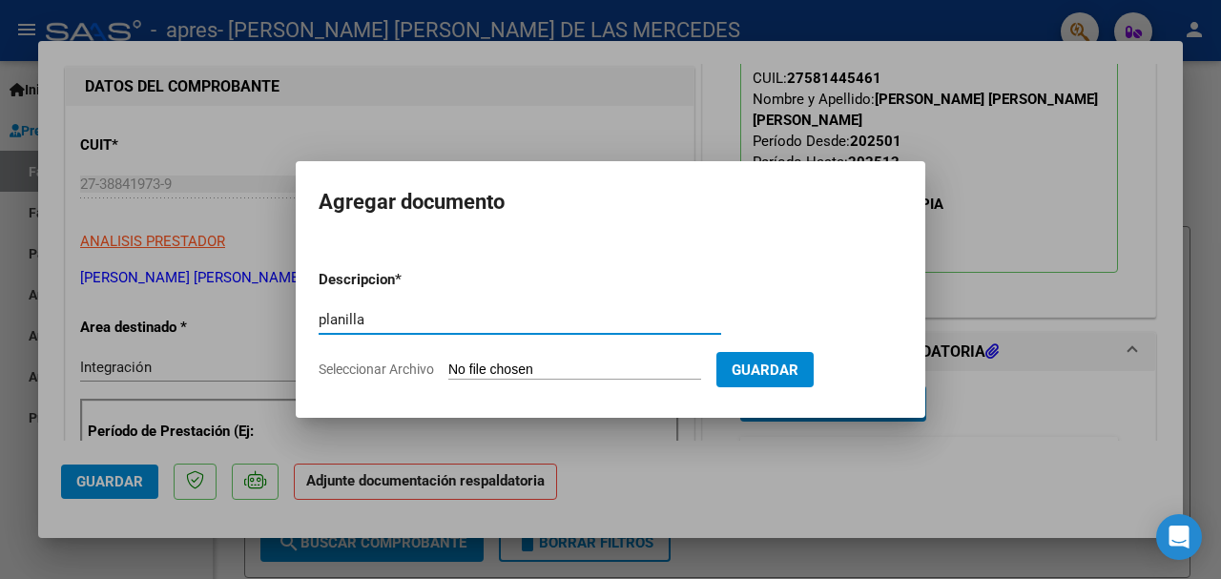
type input "planilla"
click at [621, 372] on input "Seleccionar Archivo" at bounding box center [574, 371] width 253 height 18
type input "C:\fakepath\CamScanner [DATE] 19.26 (1).pdf"
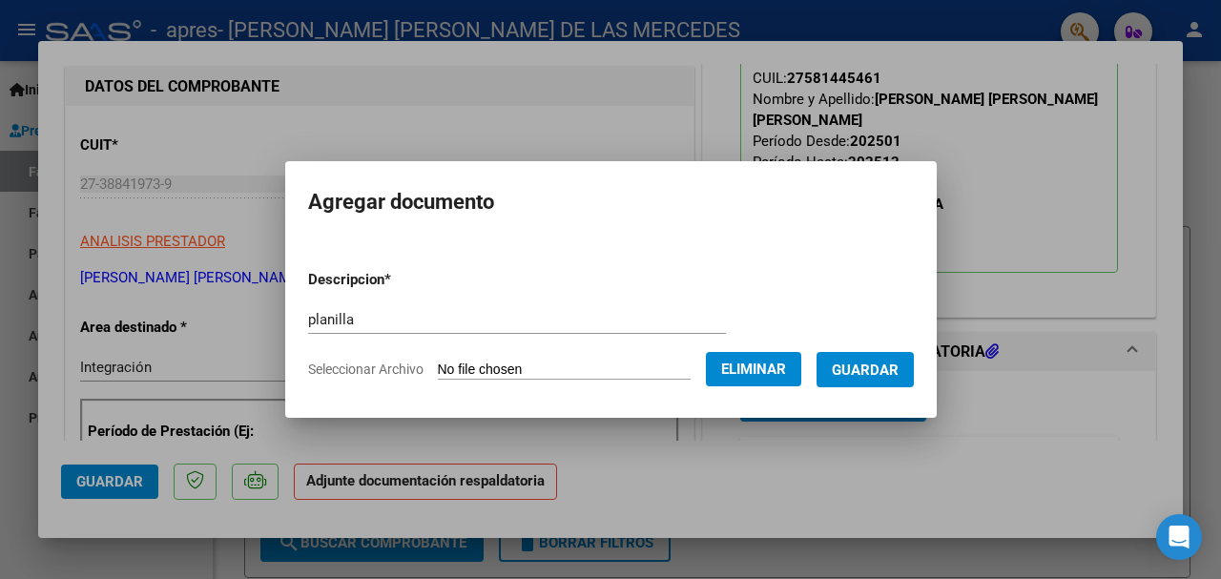
click at [857, 372] on span "Guardar" at bounding box center [865, 370] width 67 height 17
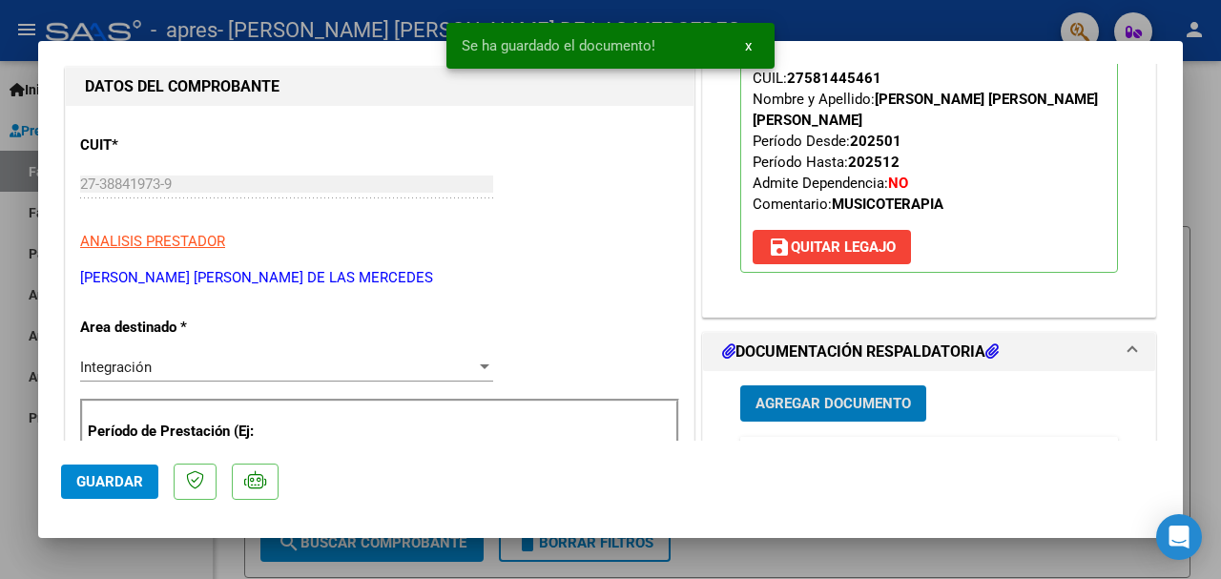
click at [117, 487] on span "Guardar" at bounding box center [109, 481] width 67 height 17
click at [18, 506] on div at bounding box center [610, 289] width 1221 height 579
